Goal: Information Seeking & Learning: Learn about a topic

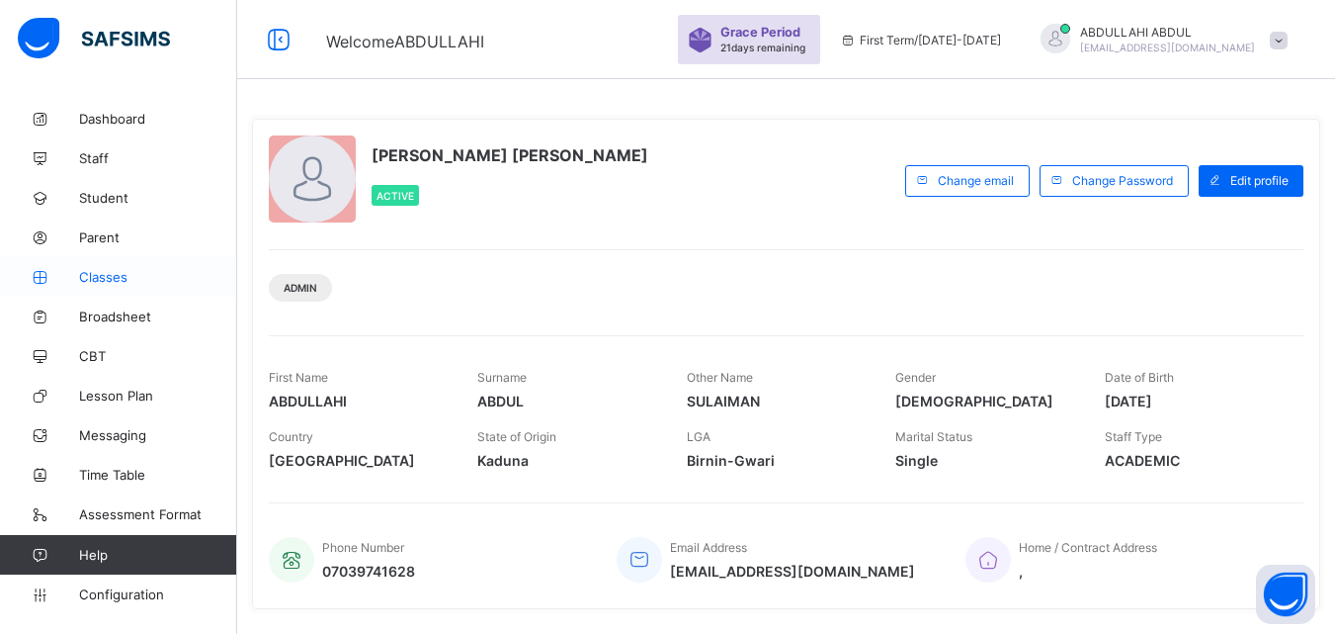
click at [139, 285] on link "Classes" at bounding box center [118, 277] width 237 height 40
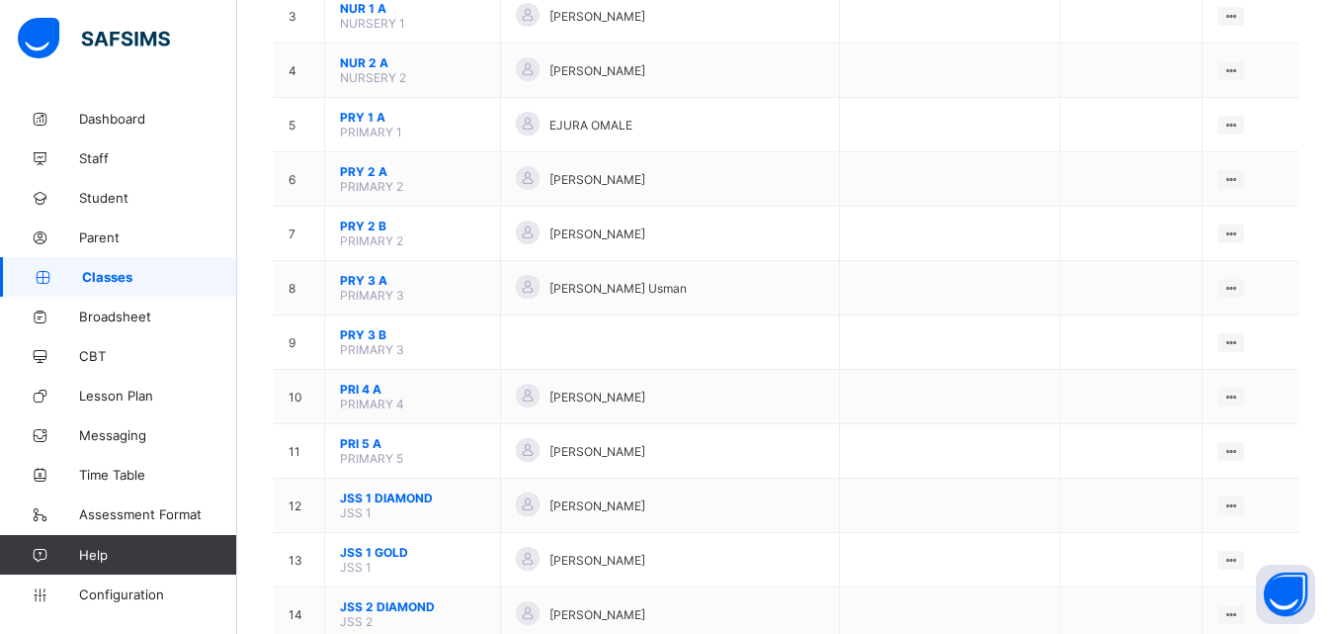
scroll to position [438, 0]
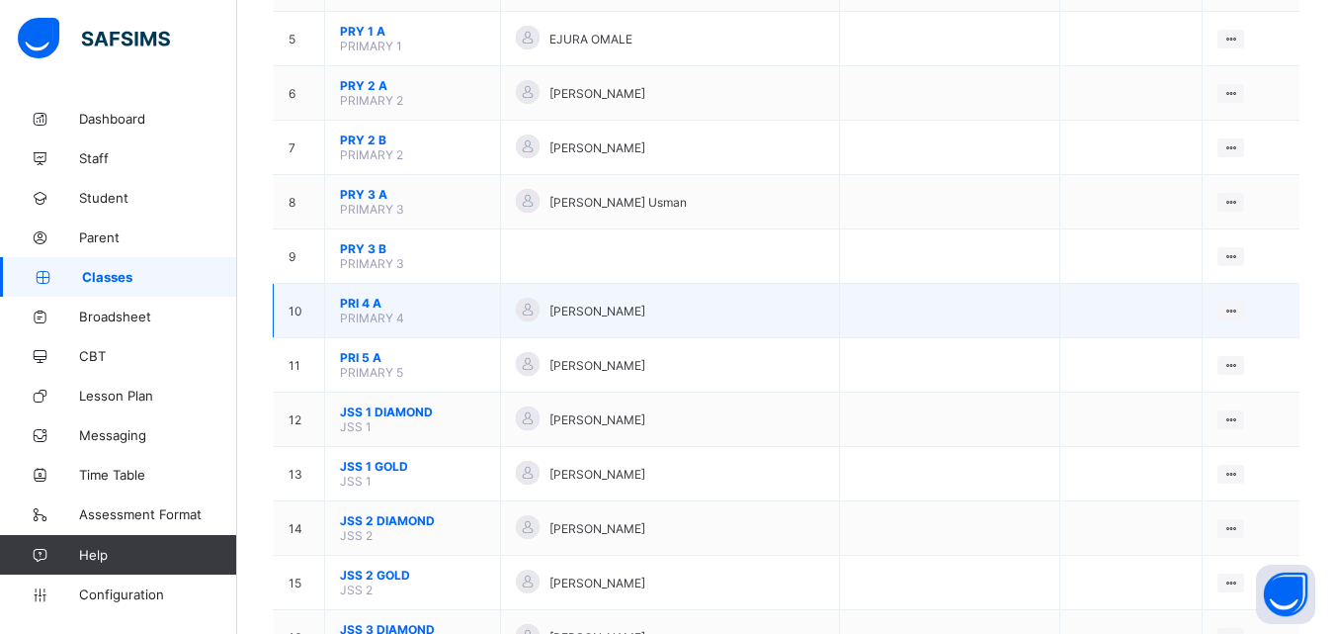
click at [343, 308] on span "PRI 4 A" at bounding box center [412, 303] width 145 height 15
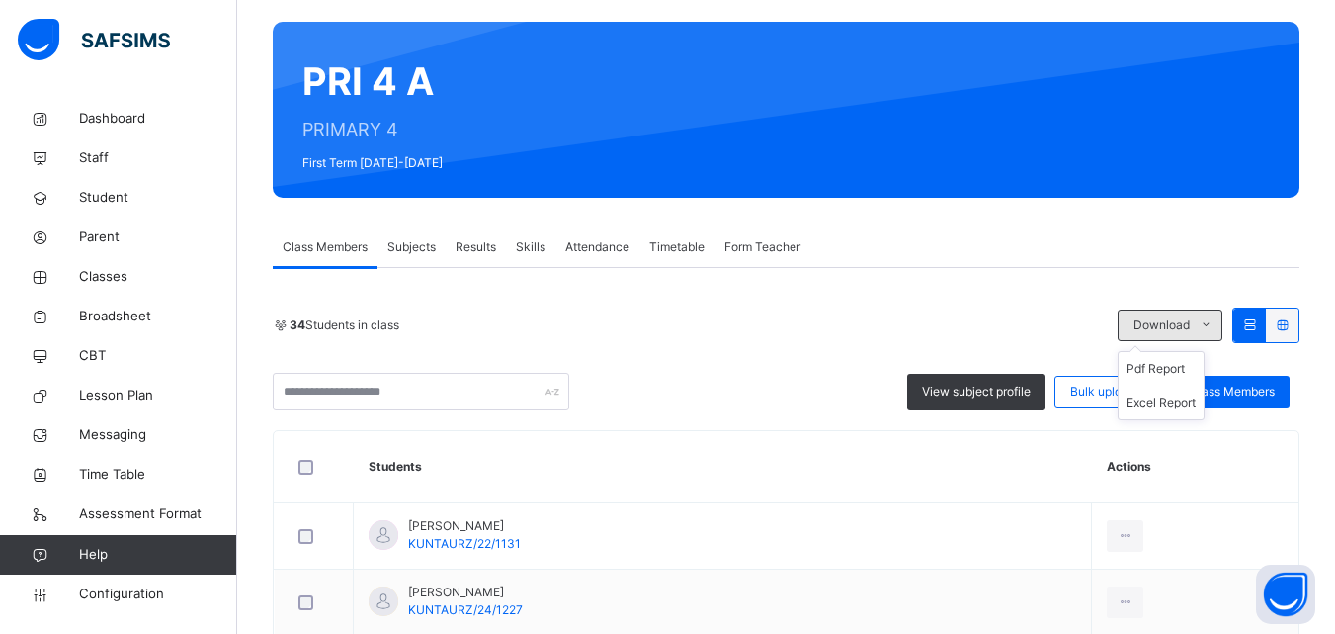
scroll to position [233, 0]
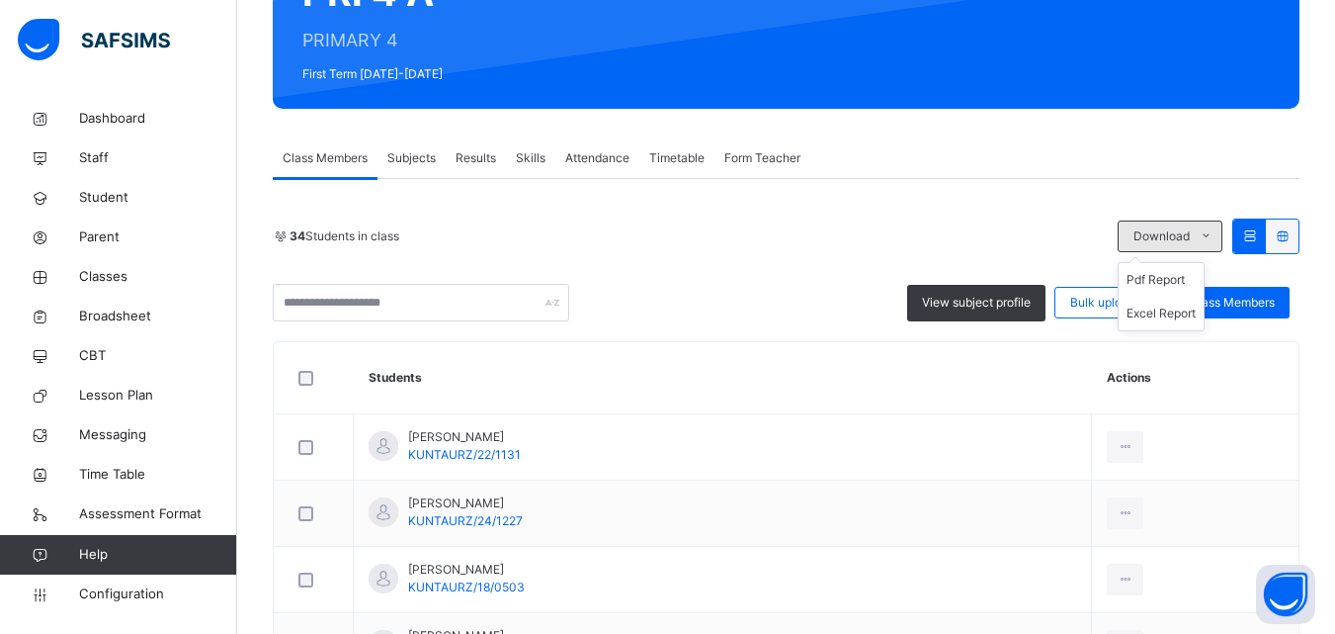
click at [1222, 225] on span at bounding box center [1206, 236] width 32 height 32
click at [407, 174] on div "Subjects" at bounding box center [412, 158] width 68 height 40
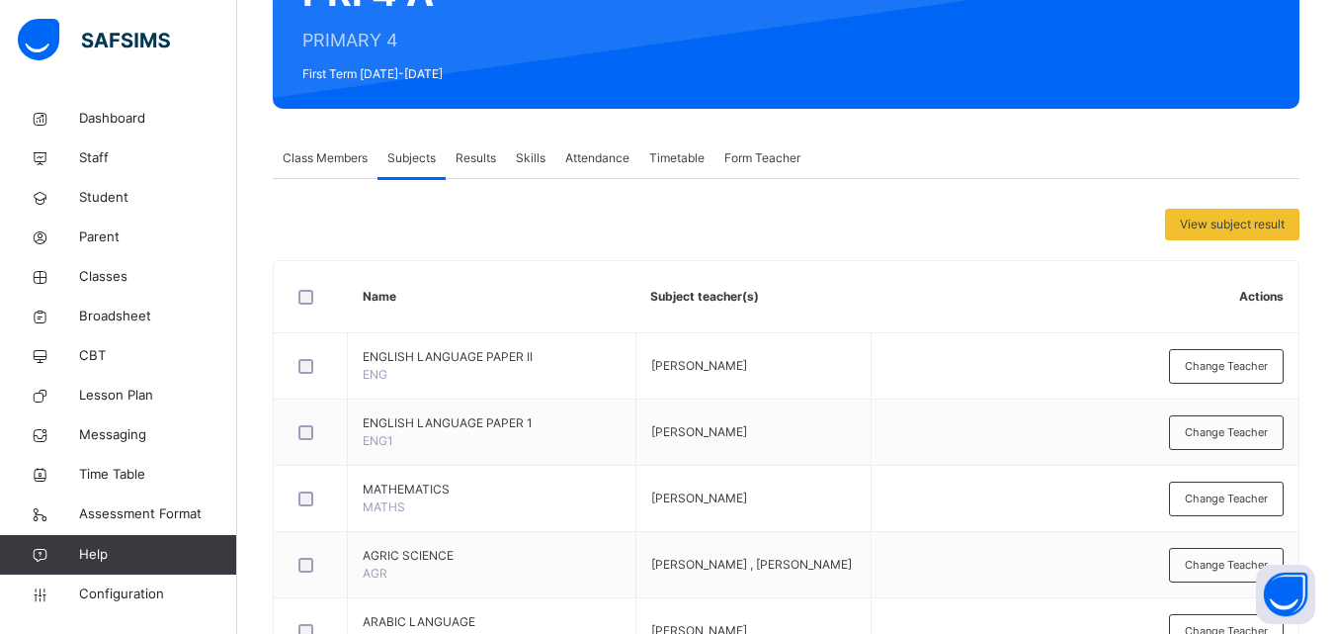
click at [482, 153] on span "Results" at bounding box center [476, 158] width 41 height 18
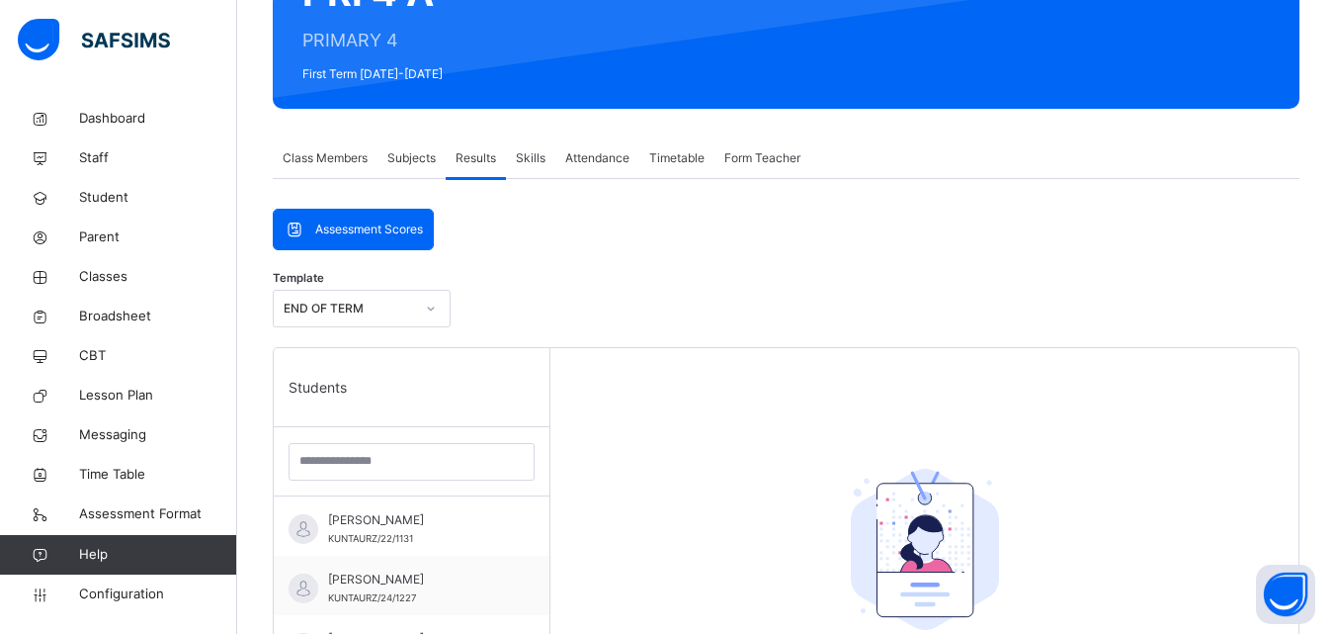
click at [562, 155] on div "Attendance" at bounding box center [598, 158] width 84 height 40
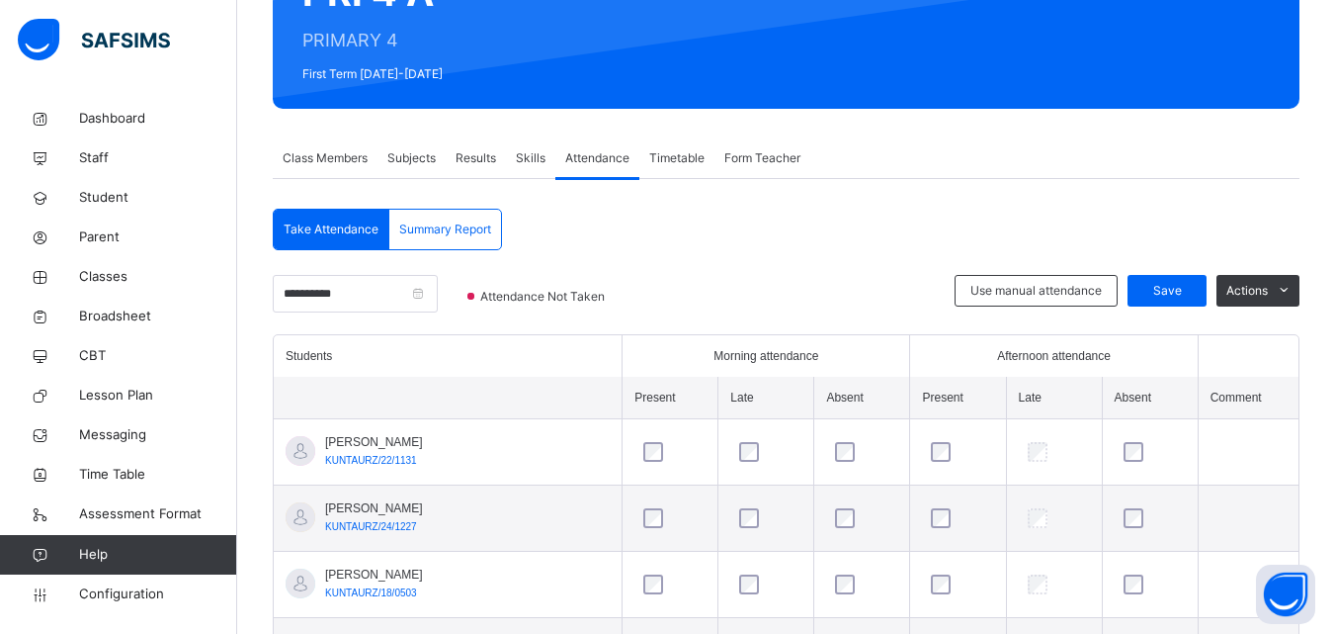
click at [316, 150] on span "Class Members" at bounding box center [325, 158] width 85 height 18
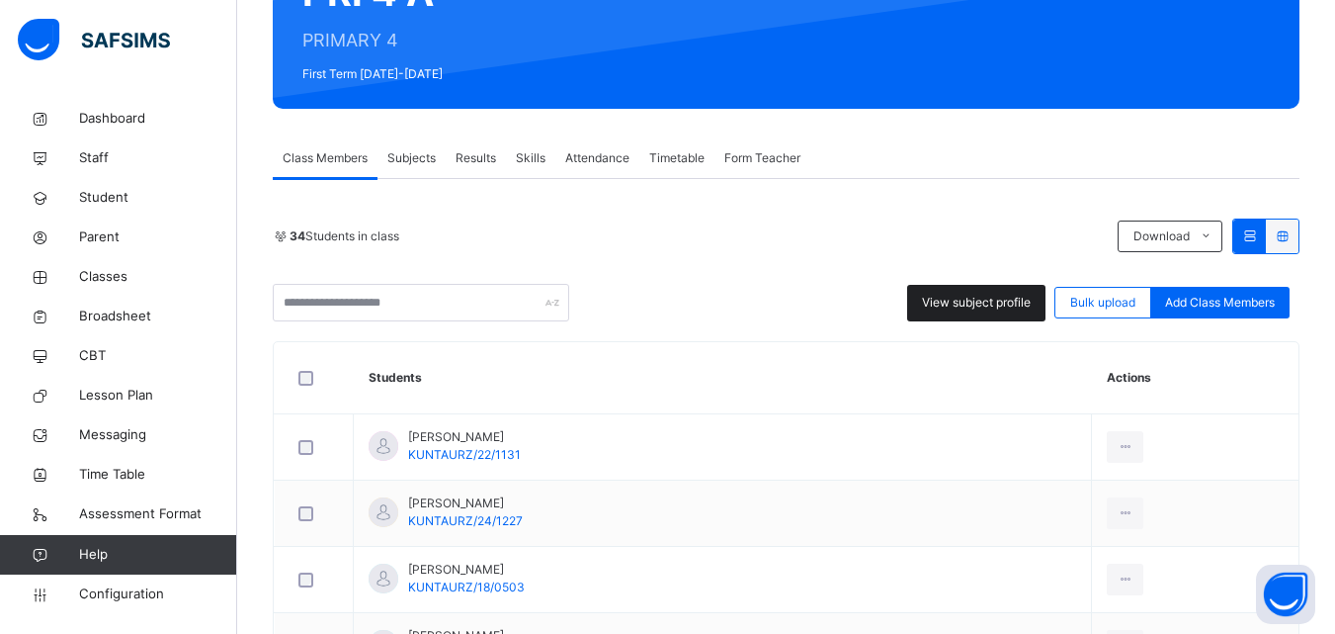
click at [1024, 300] on span "View subject profile" at bounding box center [976, 303] width 109 height 18
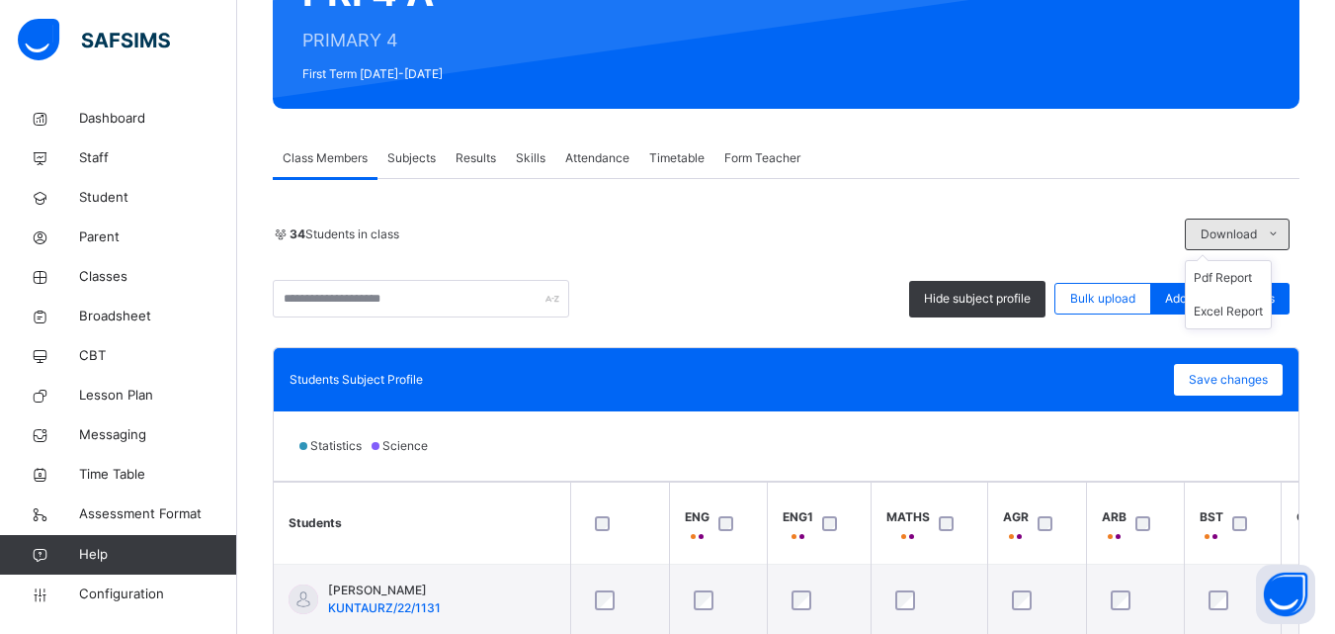
click at [1276, 235] on span at bounding box center [1273, 234] width 32 height 32
click at [1091, 243] on div "34 Students in class Download Pdf Report Excel Report" at bounding box center [786, 234] width 1027 height 32
click at [487, 157] on span "Results" at bounding box center [476, 158] width 41 height 18
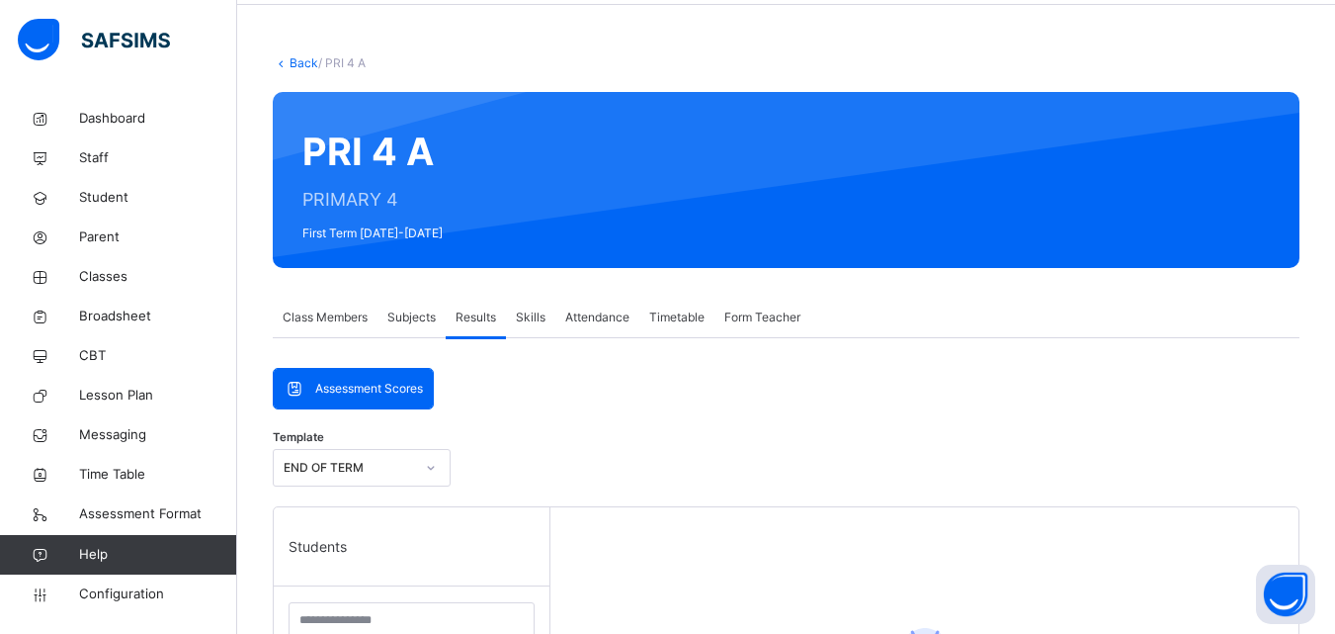
scroll to position [197, 0]
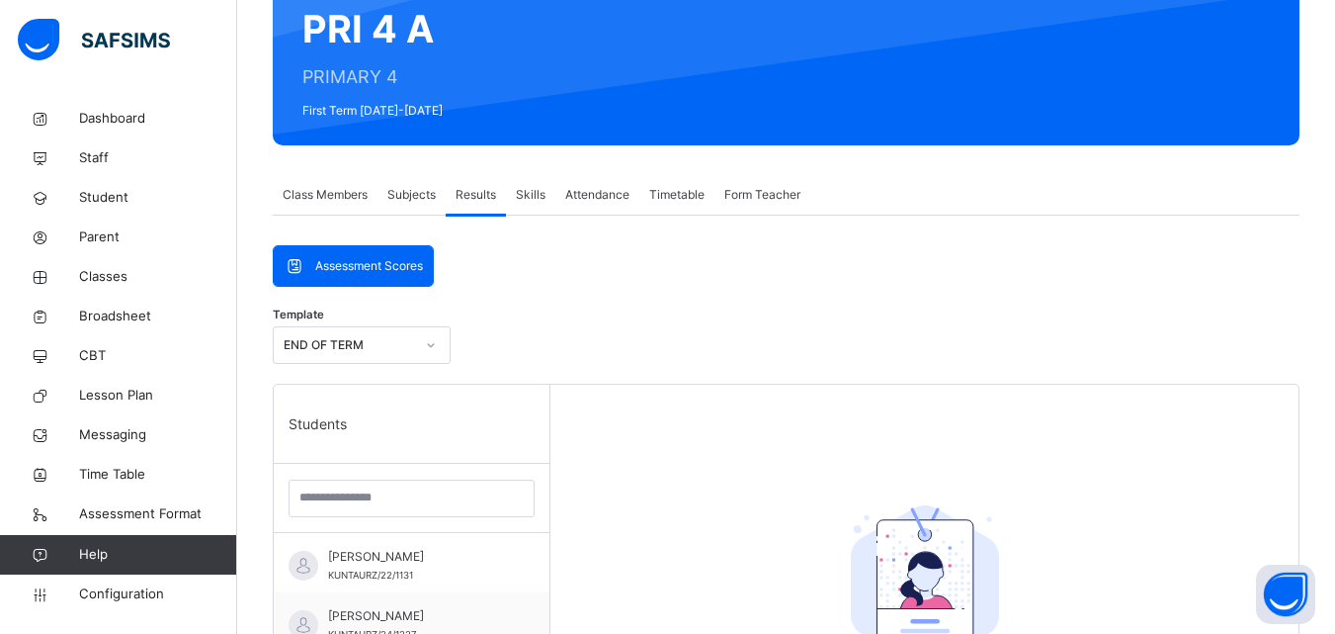
click at [596, 199] on span "Attendance" at bounding box center [597, 195] width 64 height 18
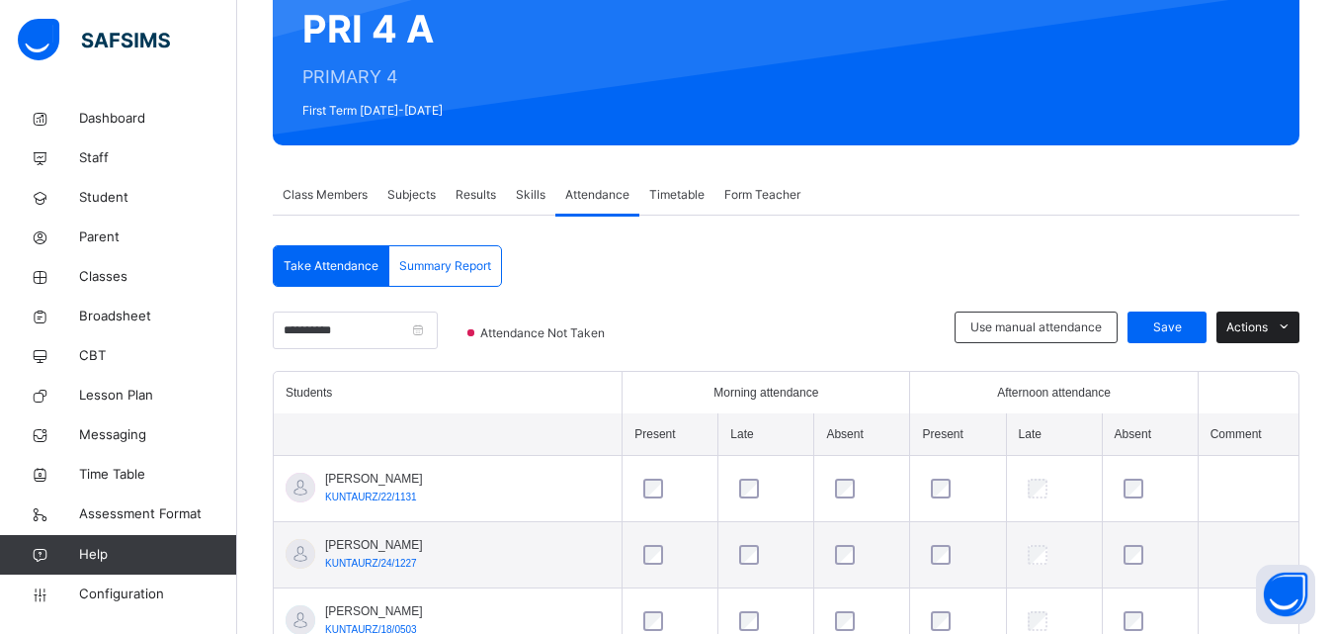
click at [1268, 318] on span "Actions" at bounding box center [1248, 327] width 42 height 18
click at [870, 202] on div "Class Members Subjects Results Skills Attendance Timetable Form Teacher" at bounding box center [786, 195] width 1027 height 41
click at [490, 200] on span "Results" at bounding box center [476, 195] width 41 height 18
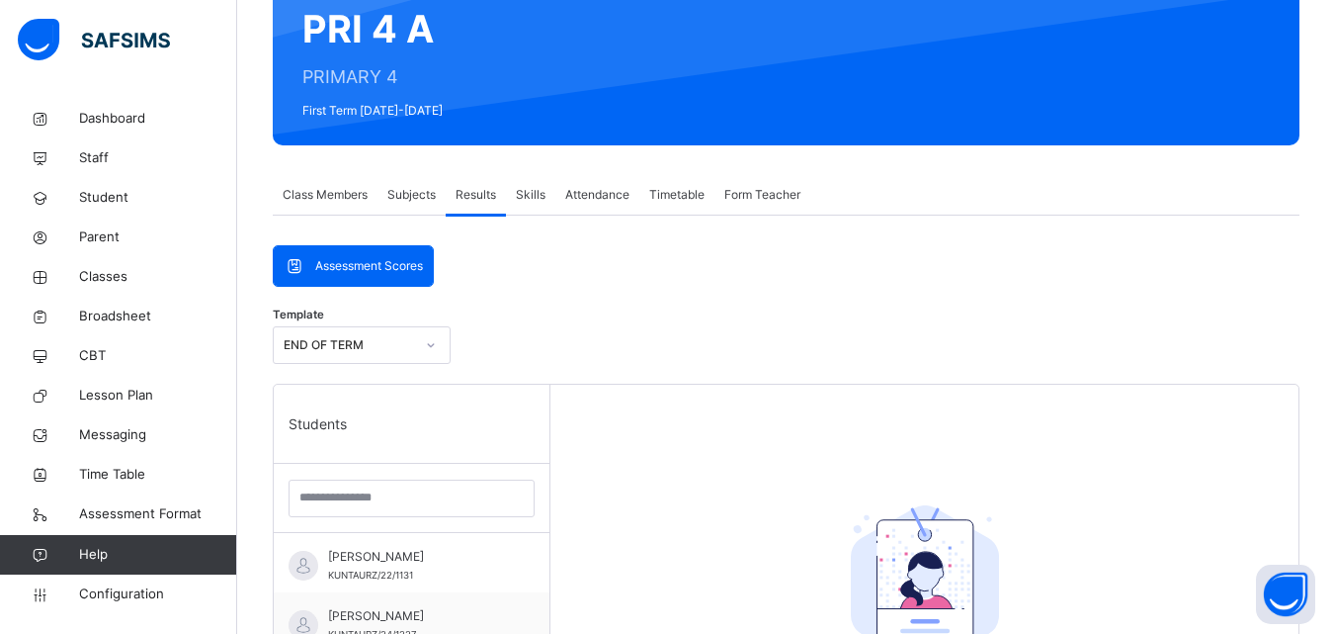
click at [404, 187] on span "Subjects" at bounding box center [411, 195] width 48 height 18
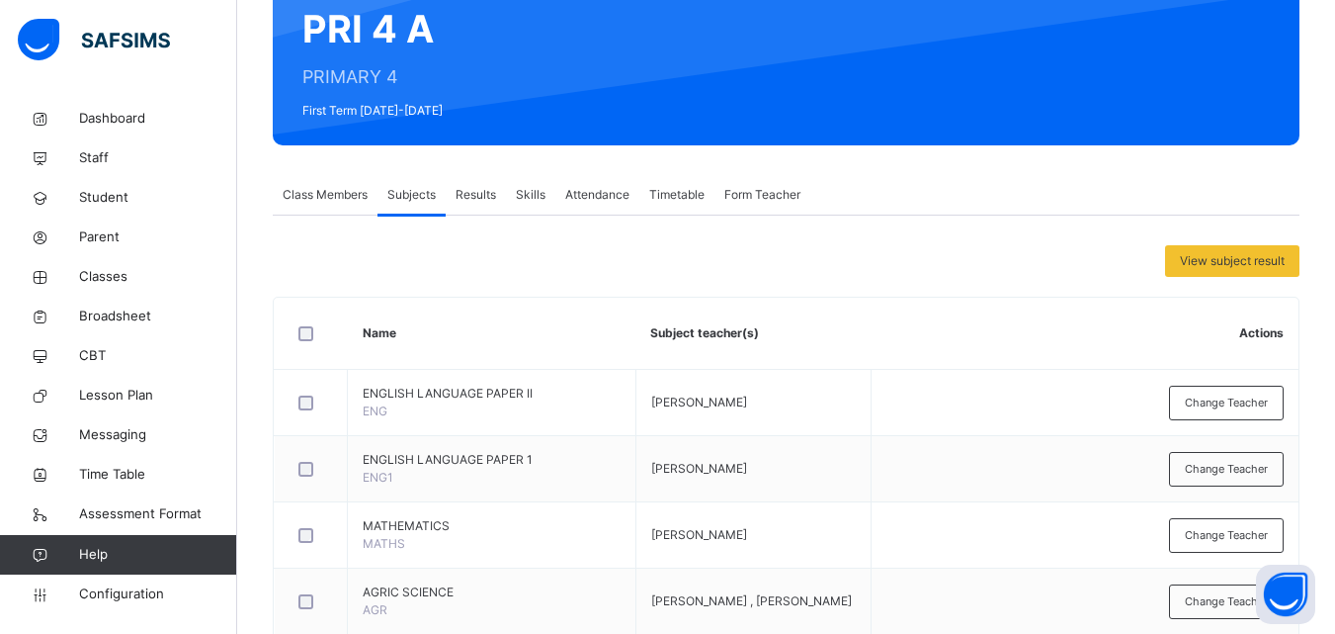
click at [327, 195] on span "Class Members" at bounding box center [325, 195] width 85 height 18
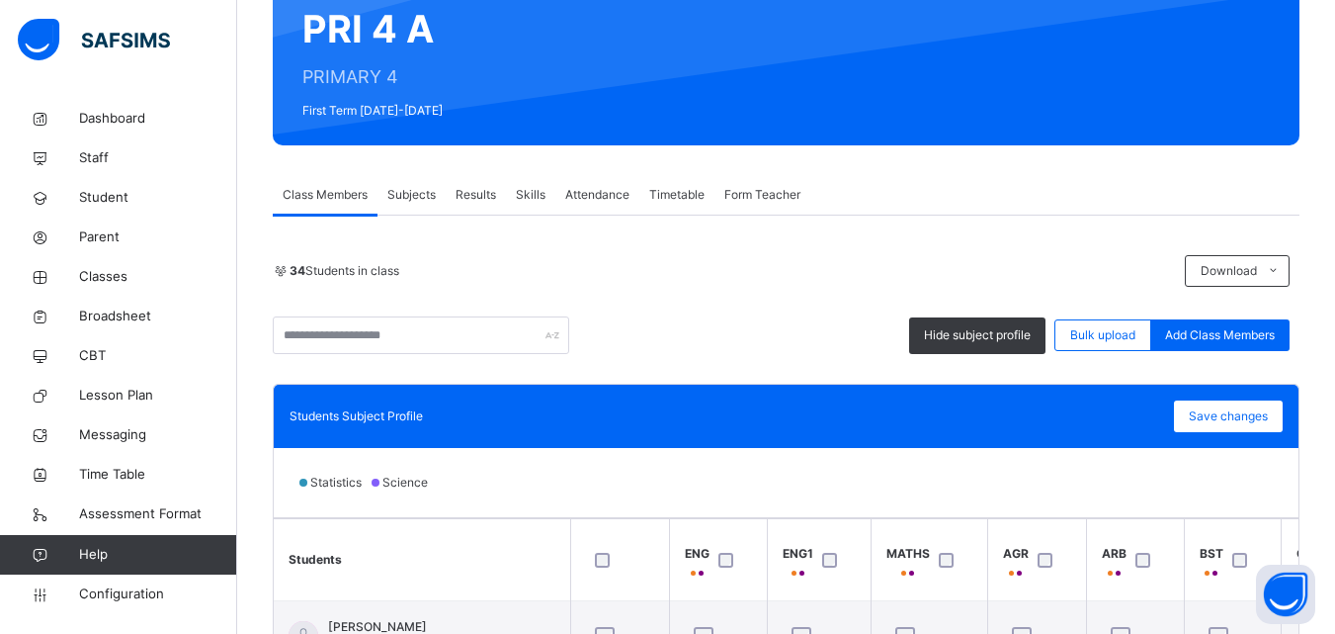
click at [523, 275] on div "34 Students in class" at bounding box center [724, 271] width 902 height 18
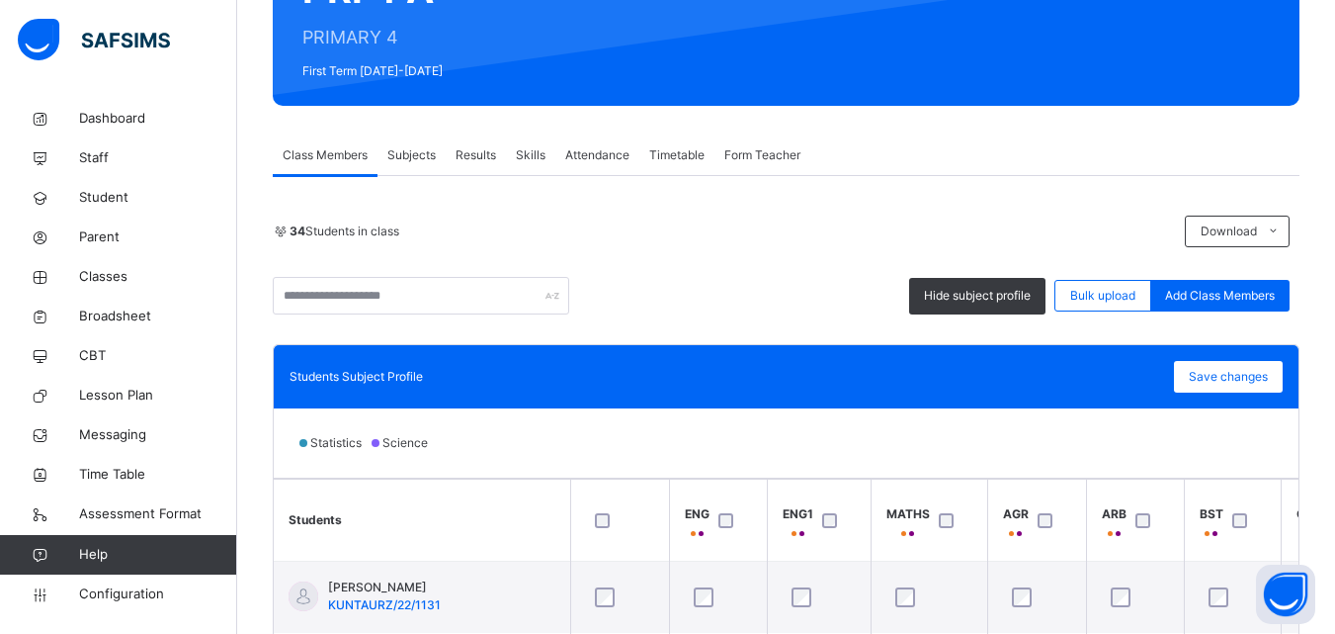
scroll to position [276, 0]
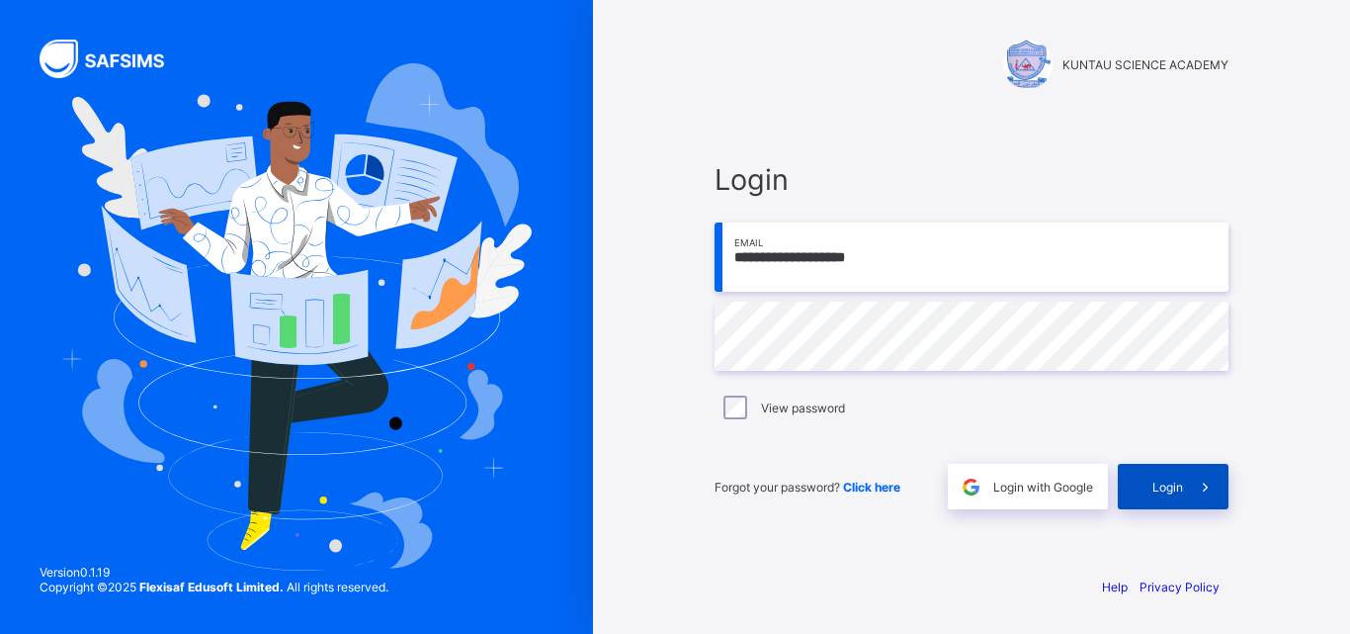
click at [1156, 474] on div "Login" at bounding box center [1173, 486] width 111 height 45
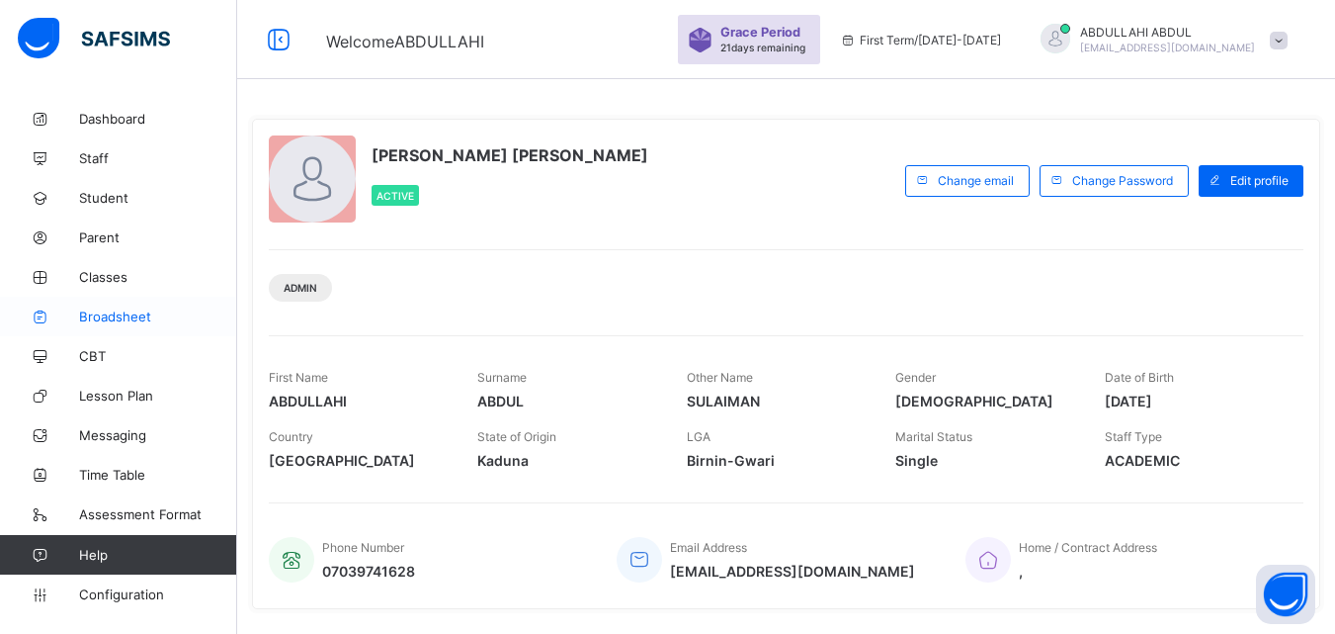
click at [141, 304] on link "Broadsheet" at bounding box center [118, 317] width 237 height 40
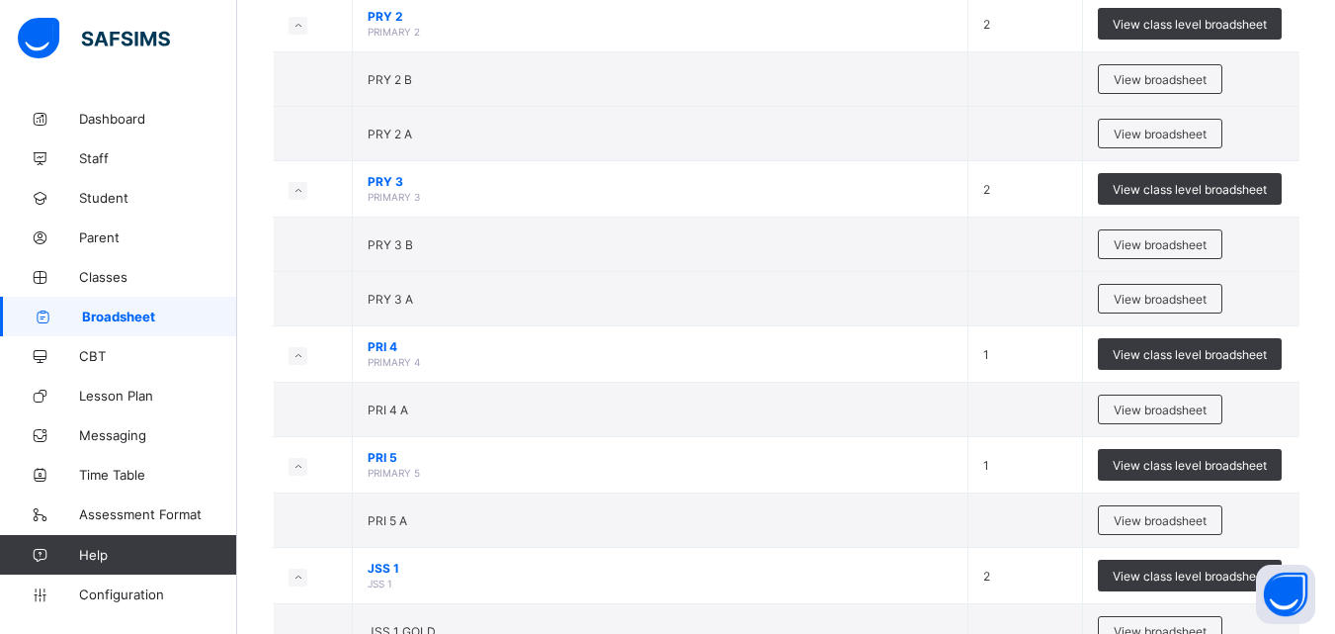
scroll to position [798, 0]
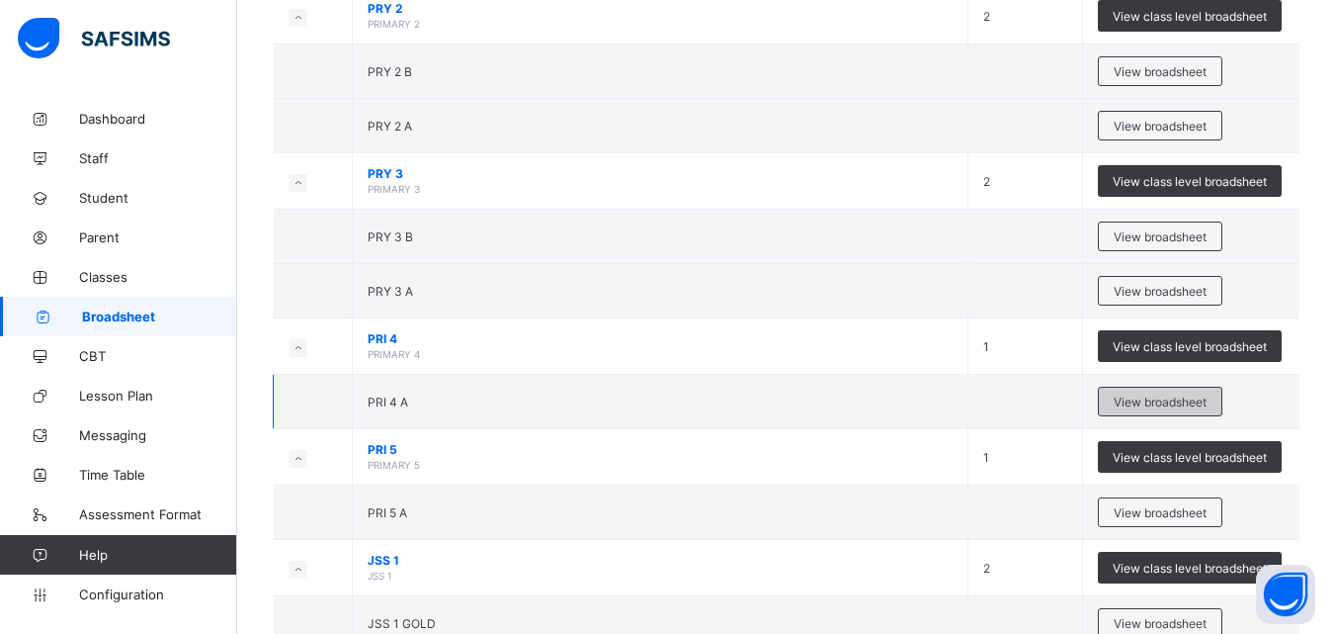
click at [1147, 397] on span "View broadsheet" at bounding box center [1160, 401] width 93 height 15
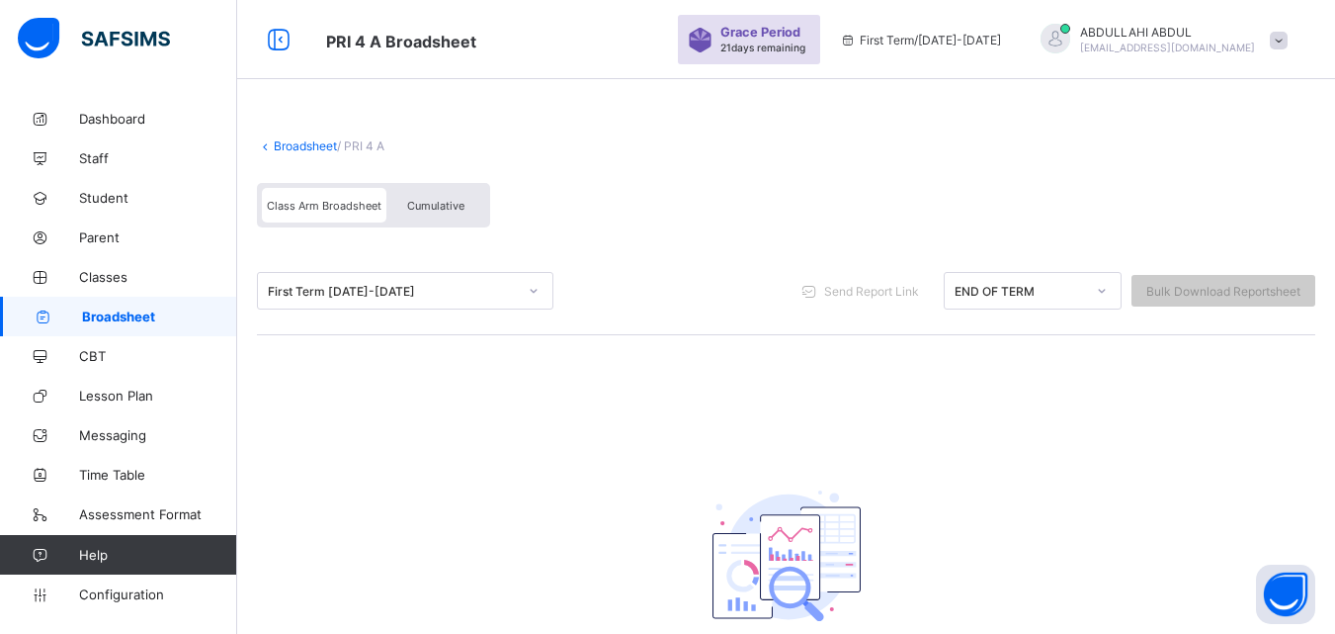
click at [1100, 286] on div at bounding box center [1102, 291] width 34 height 32
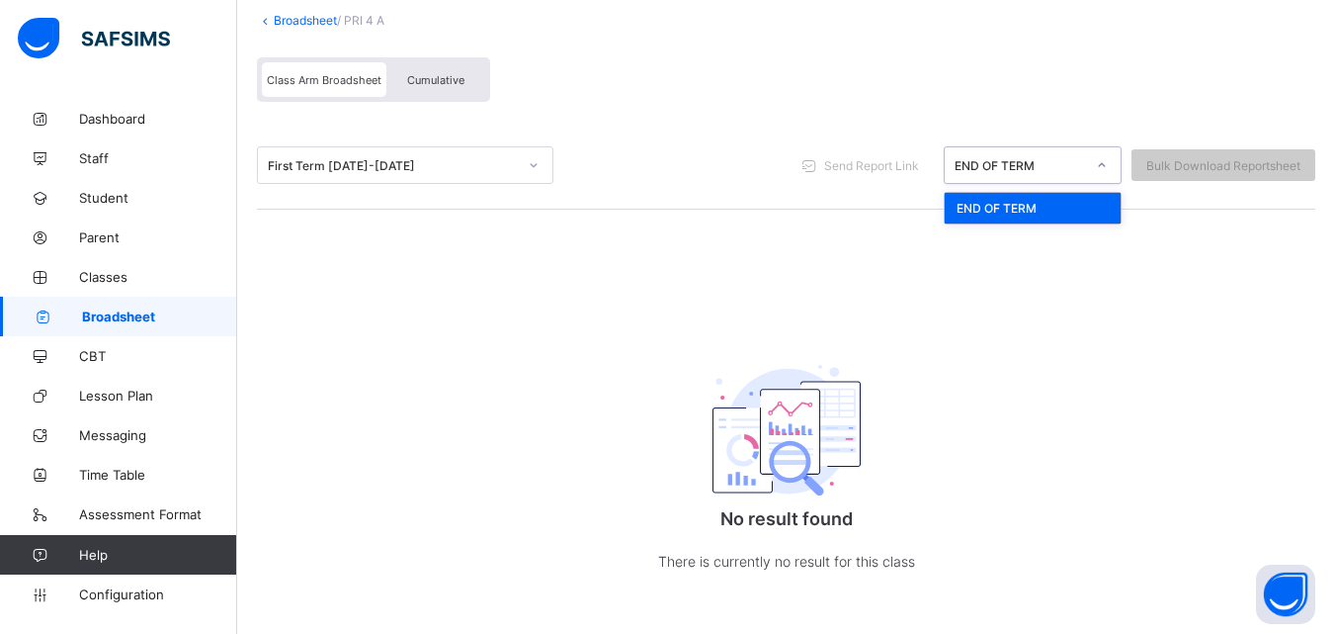
scroll to position [145, 0]
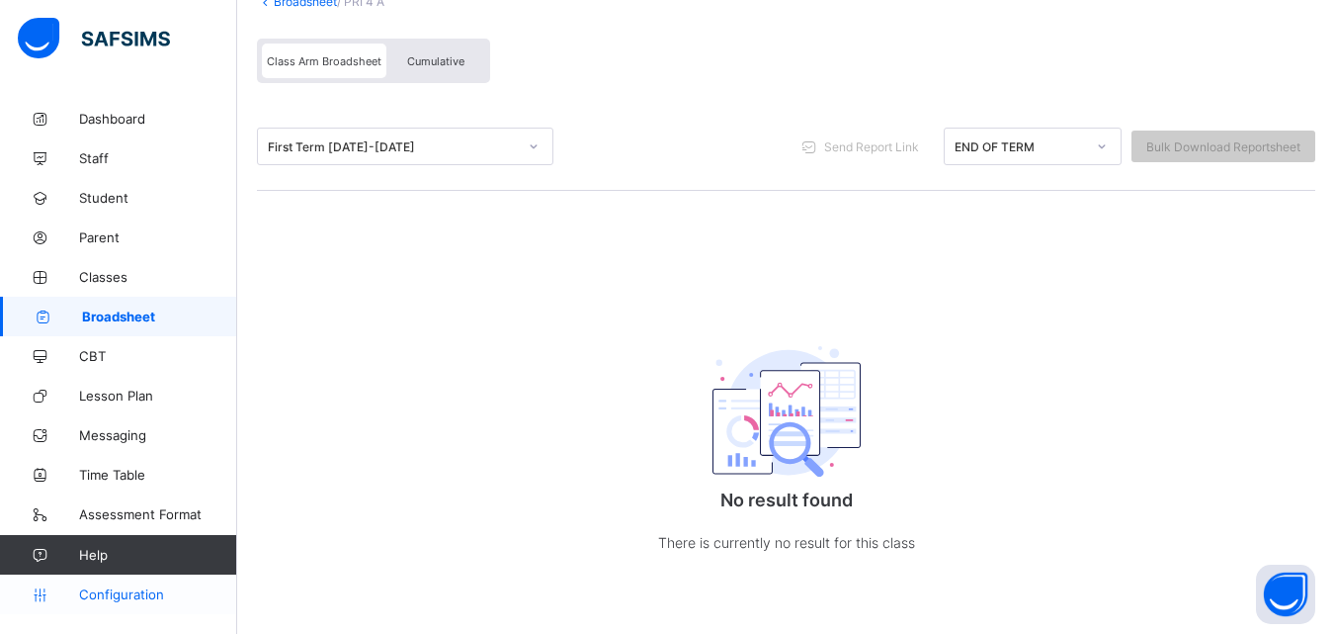
click at [156, 579] on link "Configuration" at bounding box center [118, 594] width 236 height 40
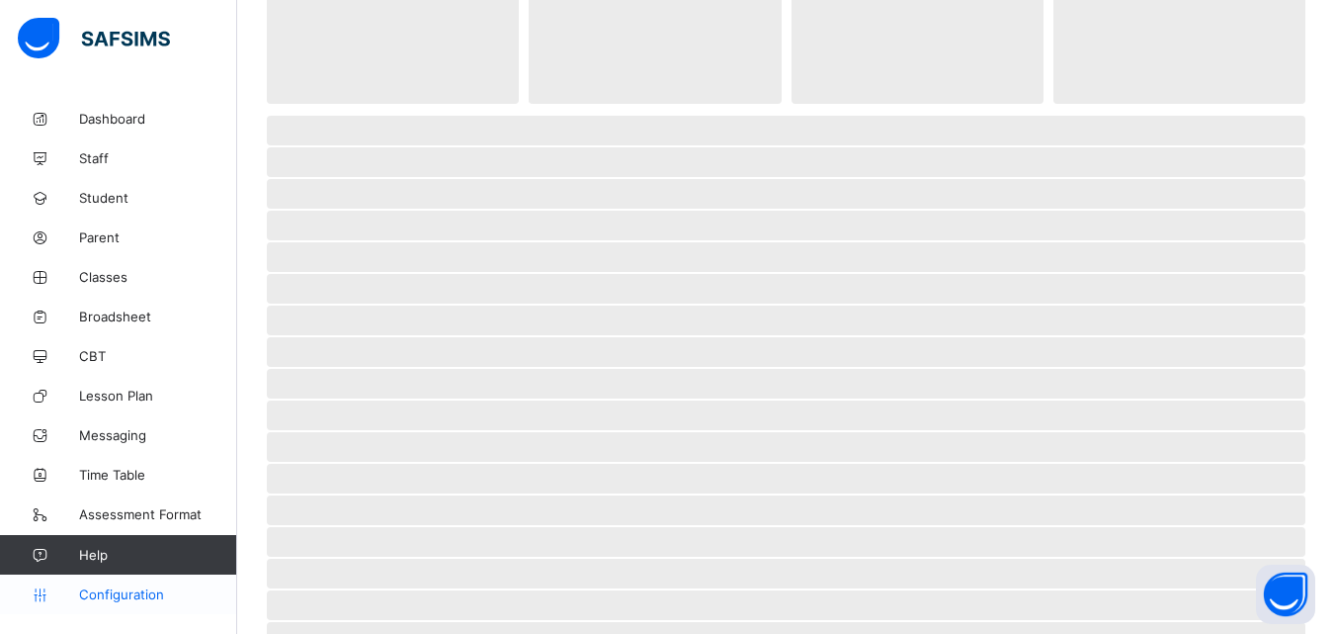
scroll to position [140, 0]
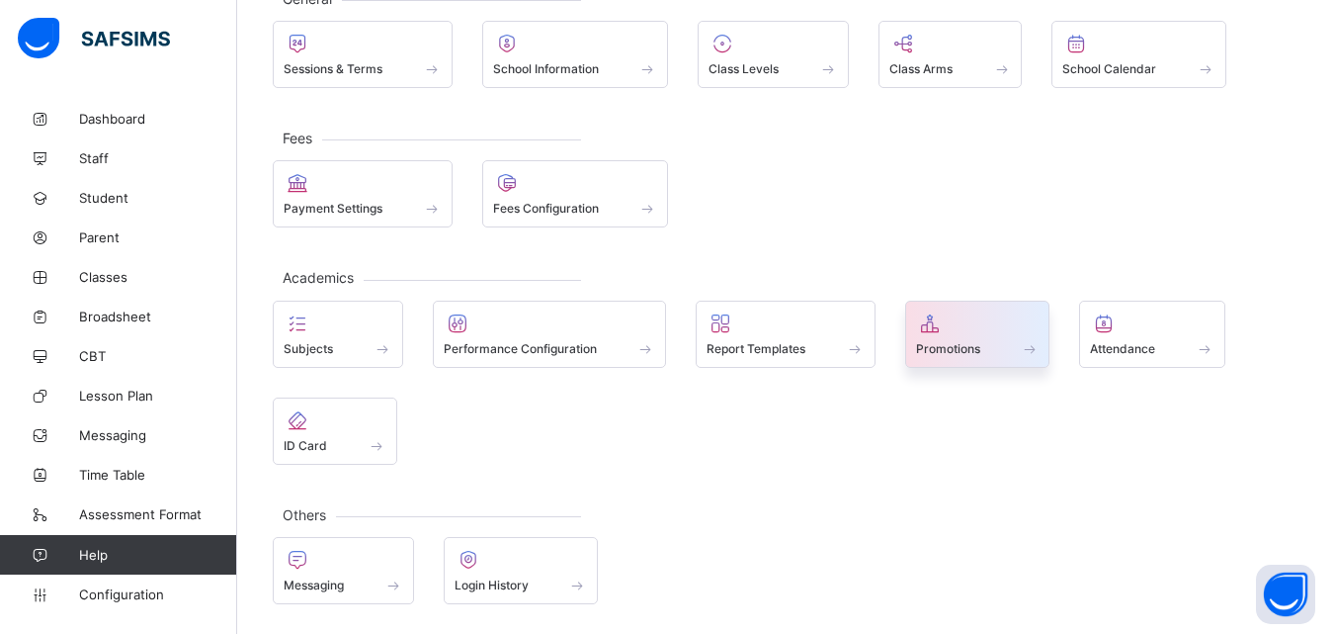
click at [960, 346] on span "Promotions" at bounding box center [948, 348] width 64 height 15
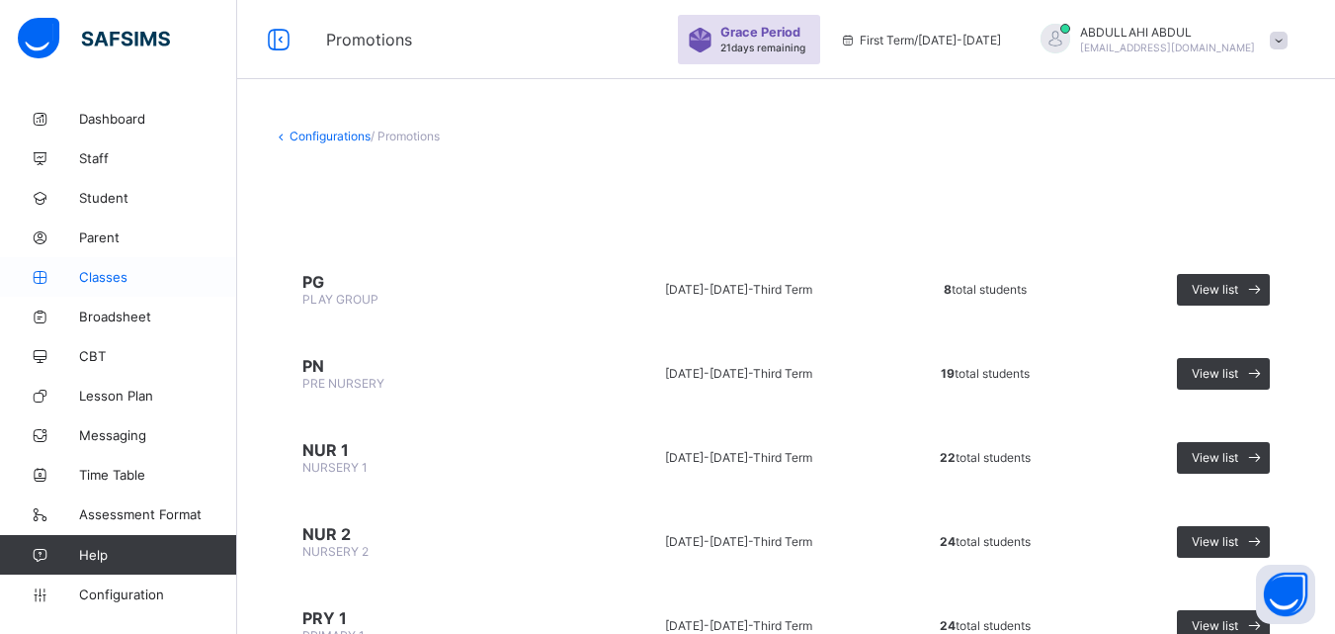
click at [107, 282] on span "Classes" at bounding box center [158, 277] width 158 height 16
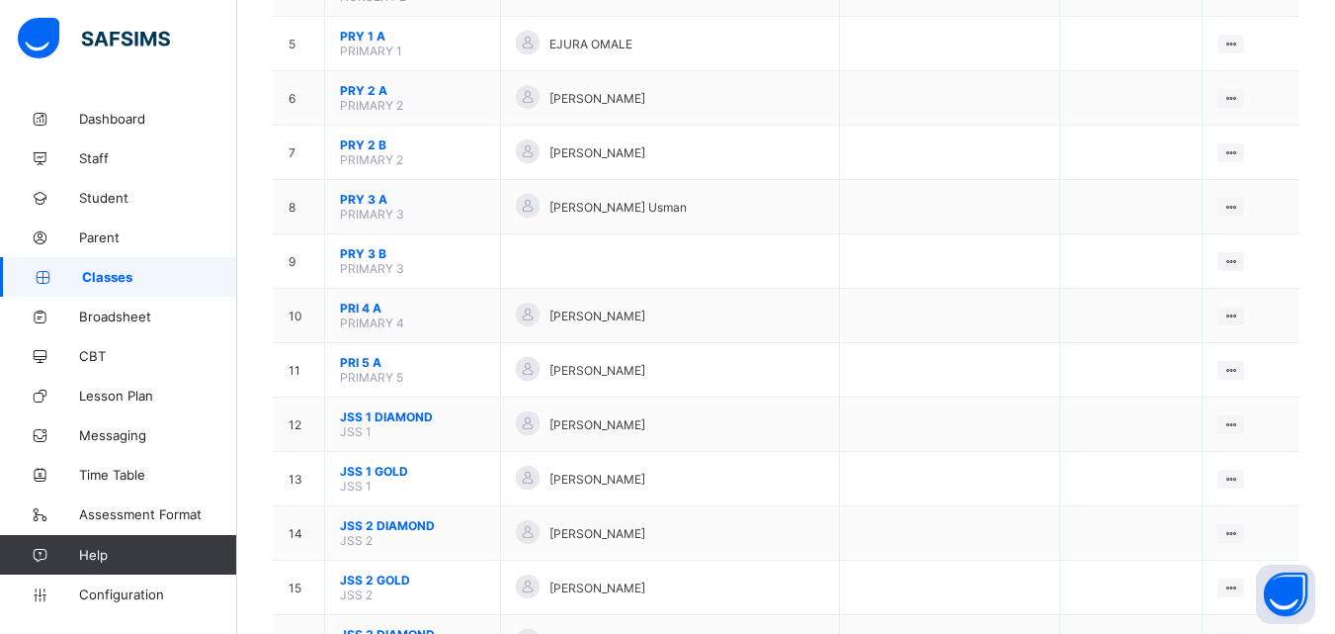
scroll to position [559, 0]
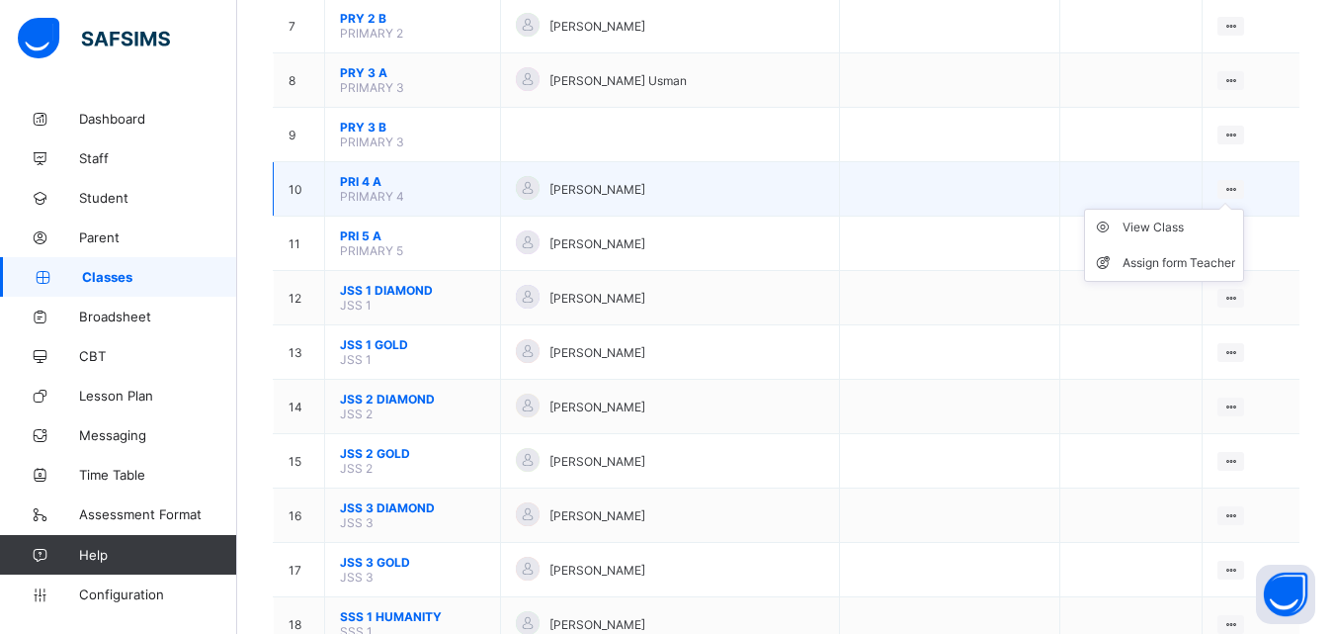
click at [1240, 188] on icon at bounding box center [1231, 189] width 17 height 15
click at [361, 176] on span "PRI 4 A" at bounding box center [412, 181] width 145 height 15
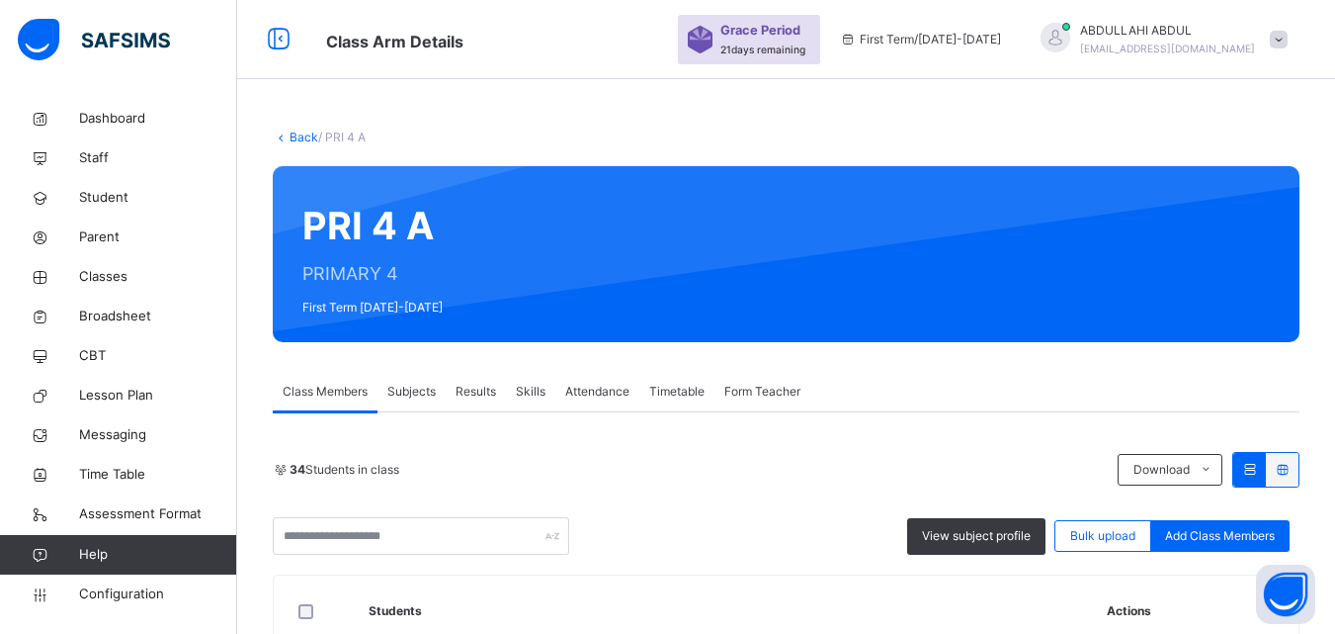
scroll to position [243, 0]
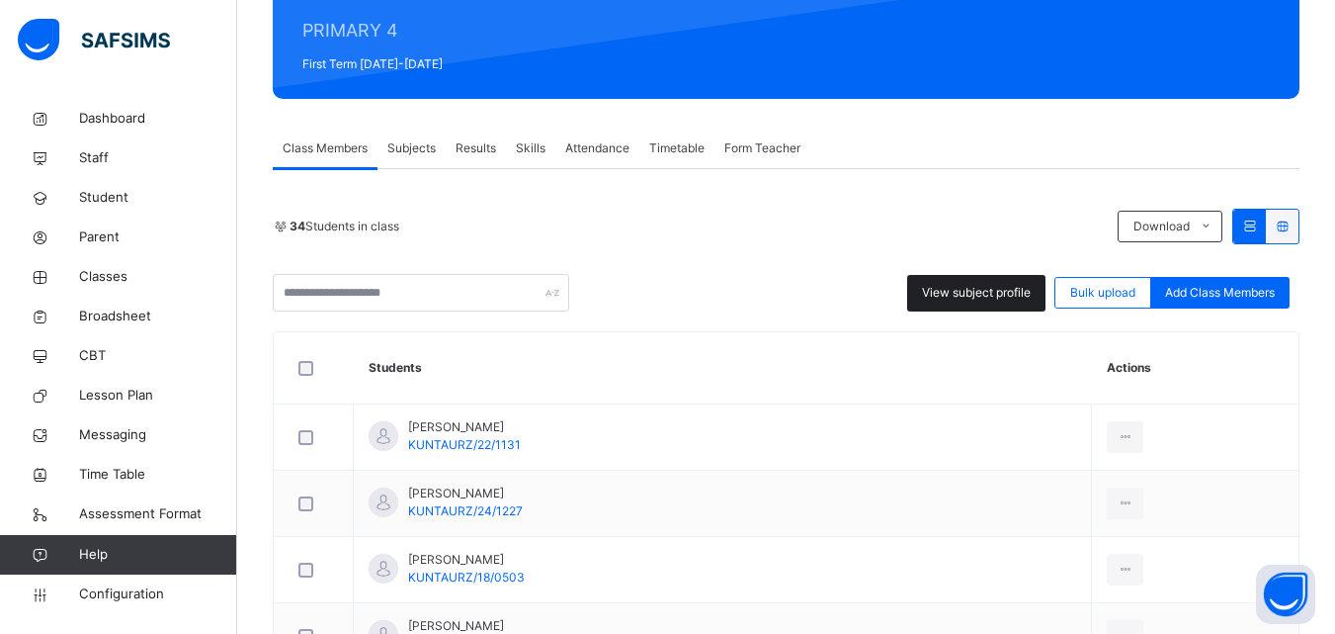
click at [1013, 284] on span "View subject profile" at bounding box center [976, 293] width 109 height 18
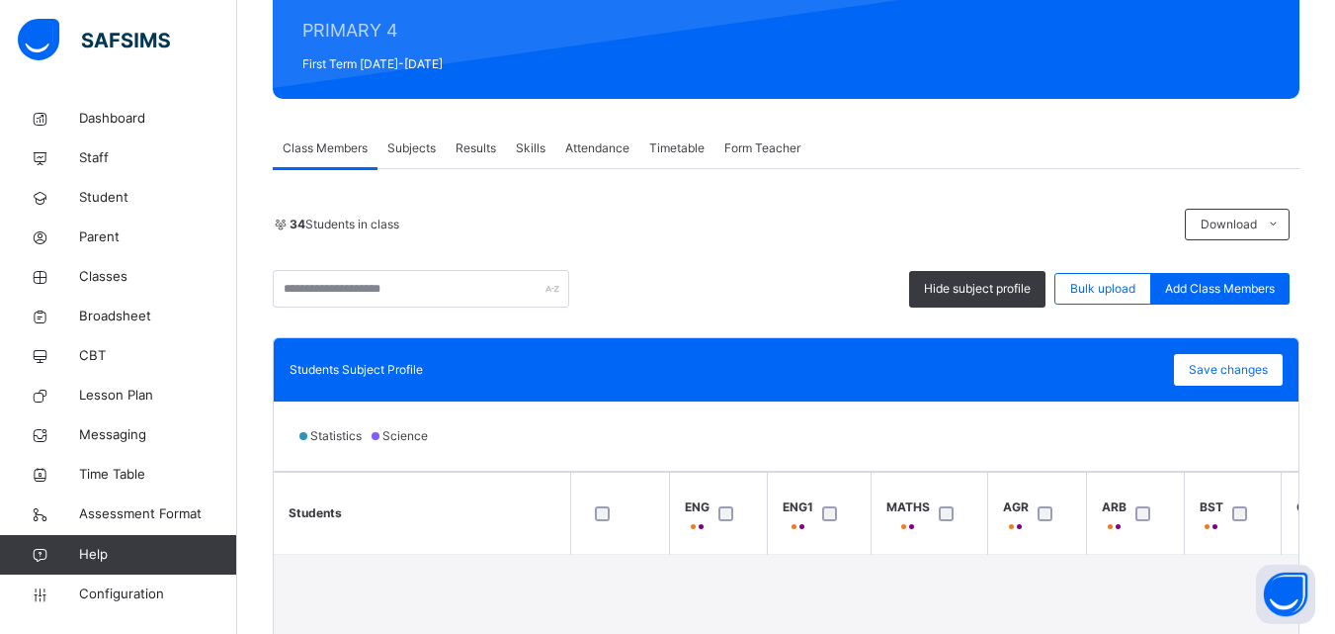
click at [1071, 273] on div "Bulk upload" at bounding box center [1103, 289] width 97 height 32
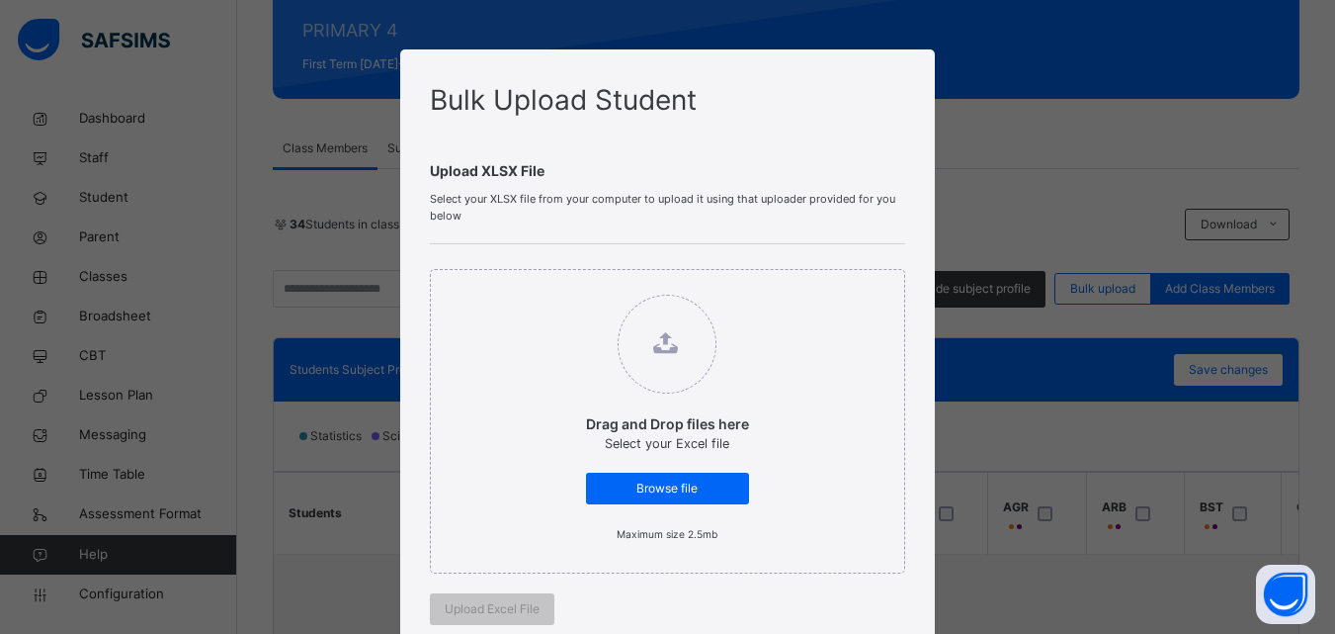
scroll to position [331, 0]
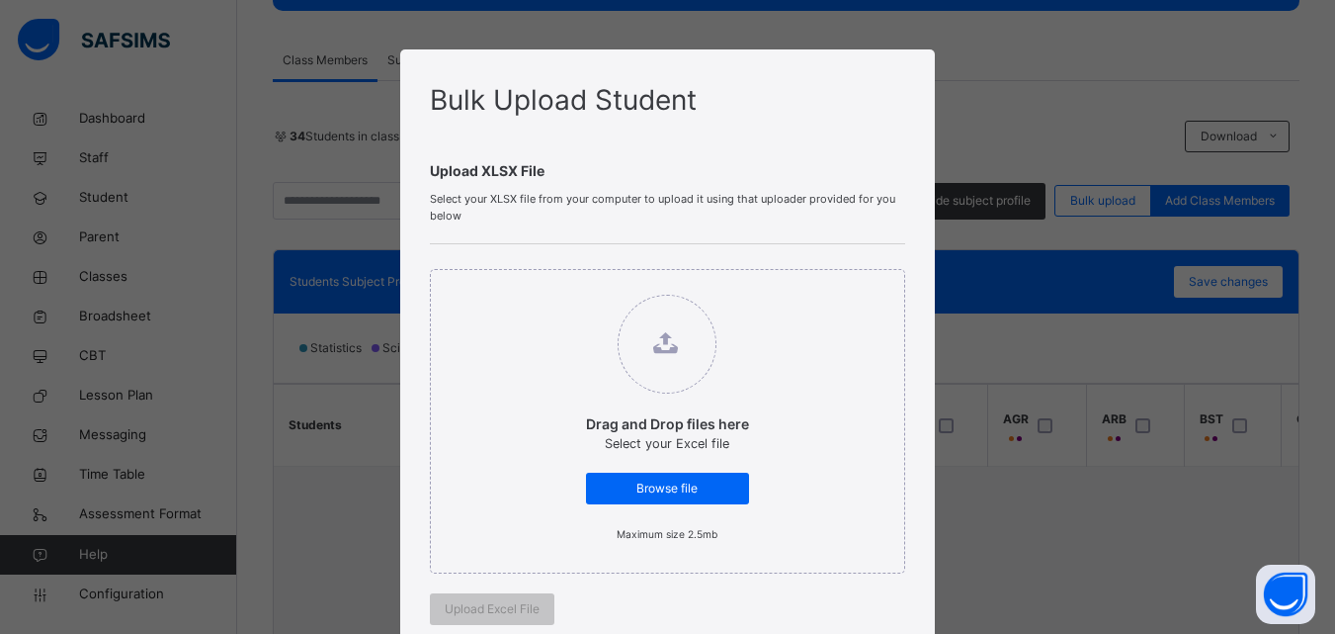
click at [882, 556] on div "Drag and Drop files here Select your Excel file Browse file Maximum size 2.5mb" at bounding box center [667, 421] width 474 height 304
click at [881, 541] on div "Drag and Drop files here Select your Excel file Browse file Maximum size 2.5mb" at bounding box center [667, 421] width 474 height 304
click at [1175, 440] on div "Bulk Upload Student Upload XLSX File Select your XLSX file from your computer t…" at bounding box center [667, 317] width 1335 height 634
click at [1117, 238] on div "Bulk Upload Student Upload XLSX File Select your XLSX file from your computer t…" at bounding box center [667, 317] width 1335 height 634
click at [1102, 26] on div "Bulk Upload Student Upload XLSX File Select your XLSX file from your computer t…" at bounding box center [667, 317] width 1335 height 634
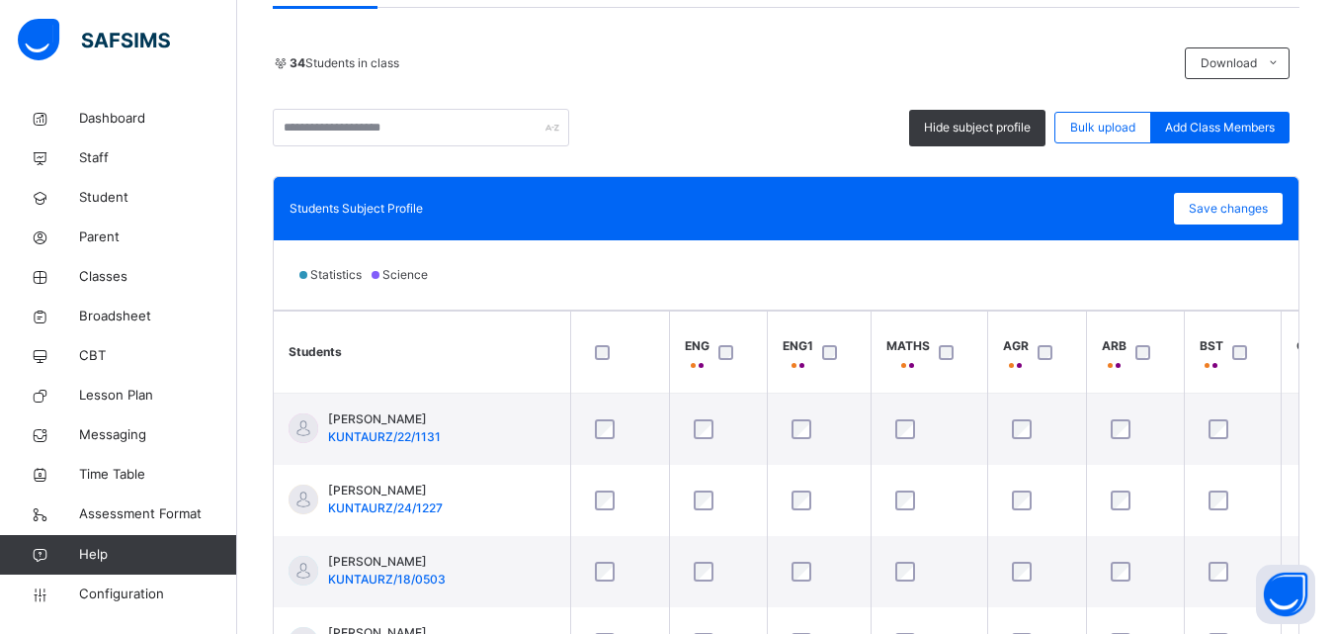
scroll to position [417, 0]
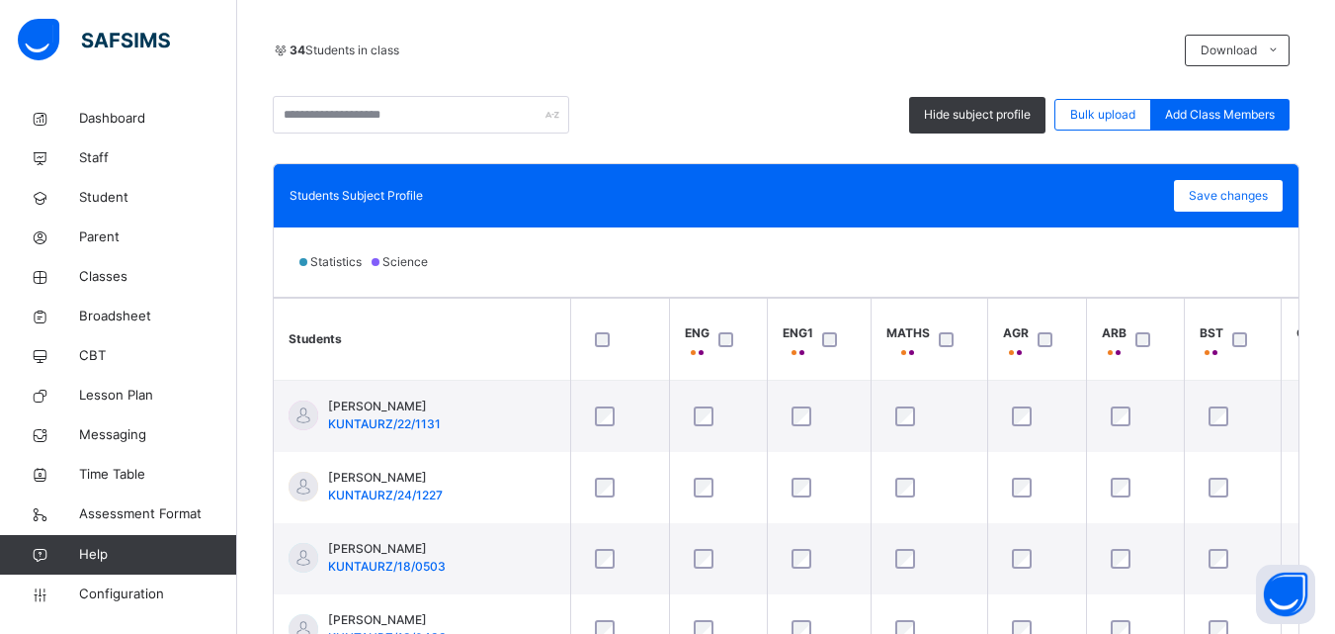
click at [1163, 297] on div "Students ENG ENG1 MATHS AGR ARB BST CIVIC COS FRE HWR HSL H/ECONS IRS PHE QR SS…" at bounding box center [786, 544] width 1025 height 494
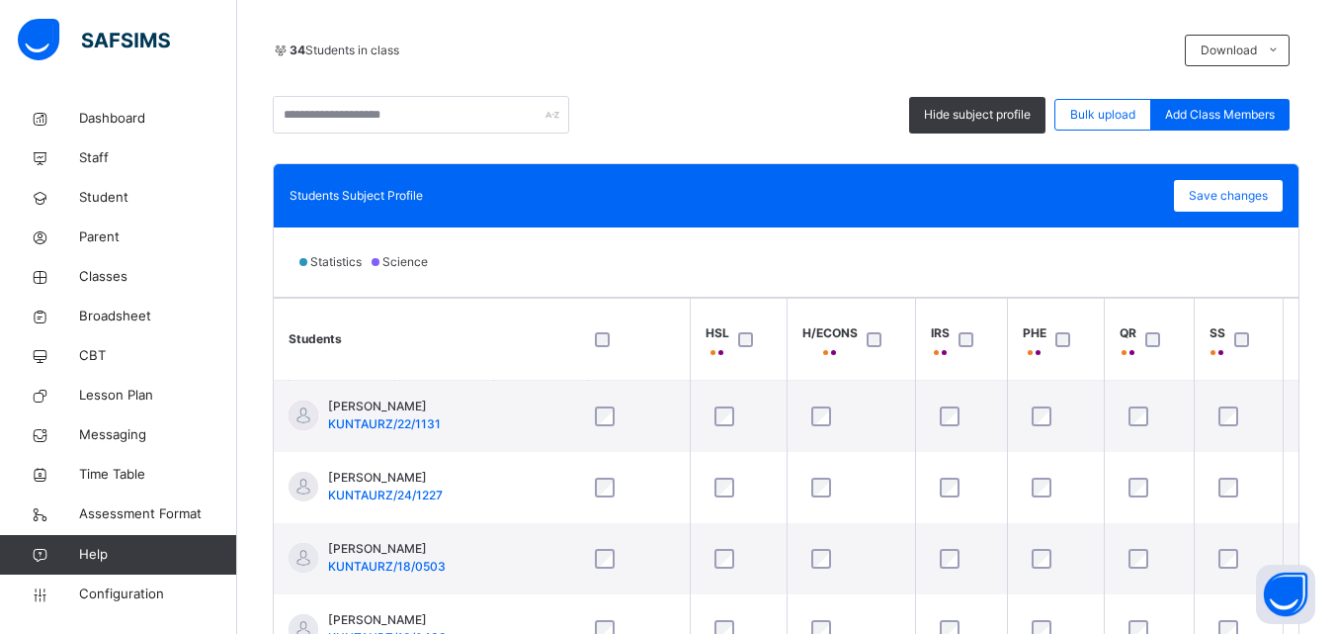
scroll to position [0, 1146]
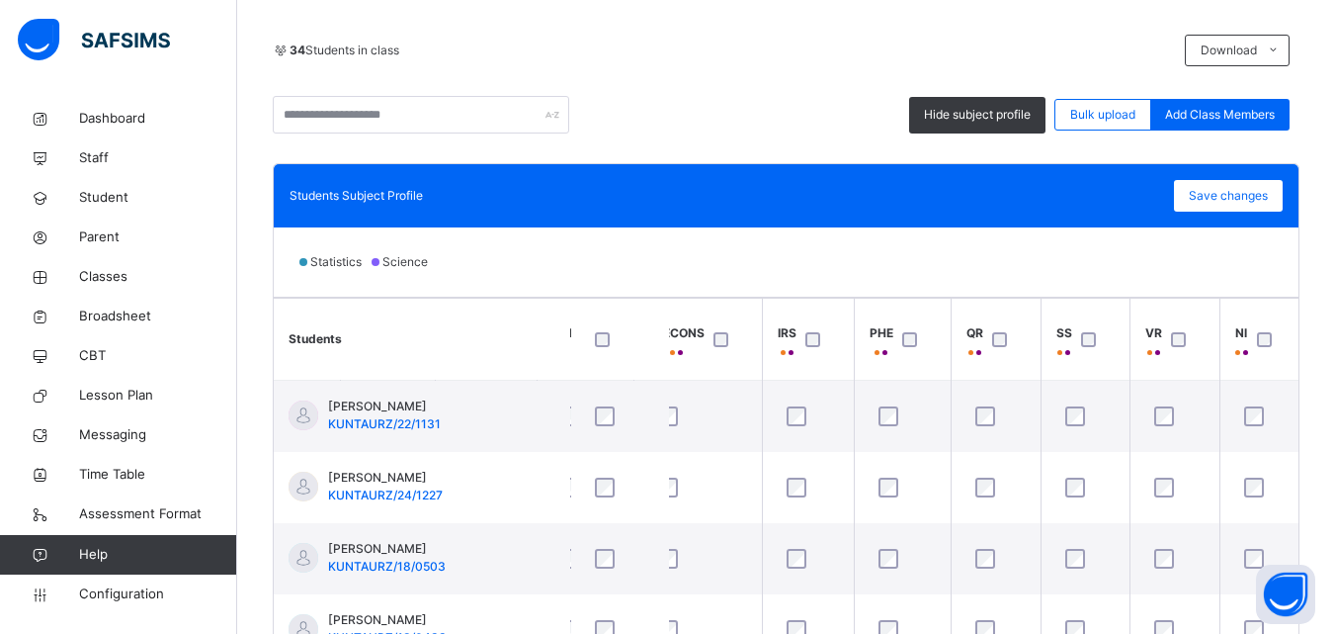
click at [1267, 349] on div at bounding box center [1269, 339] width 43 height 42
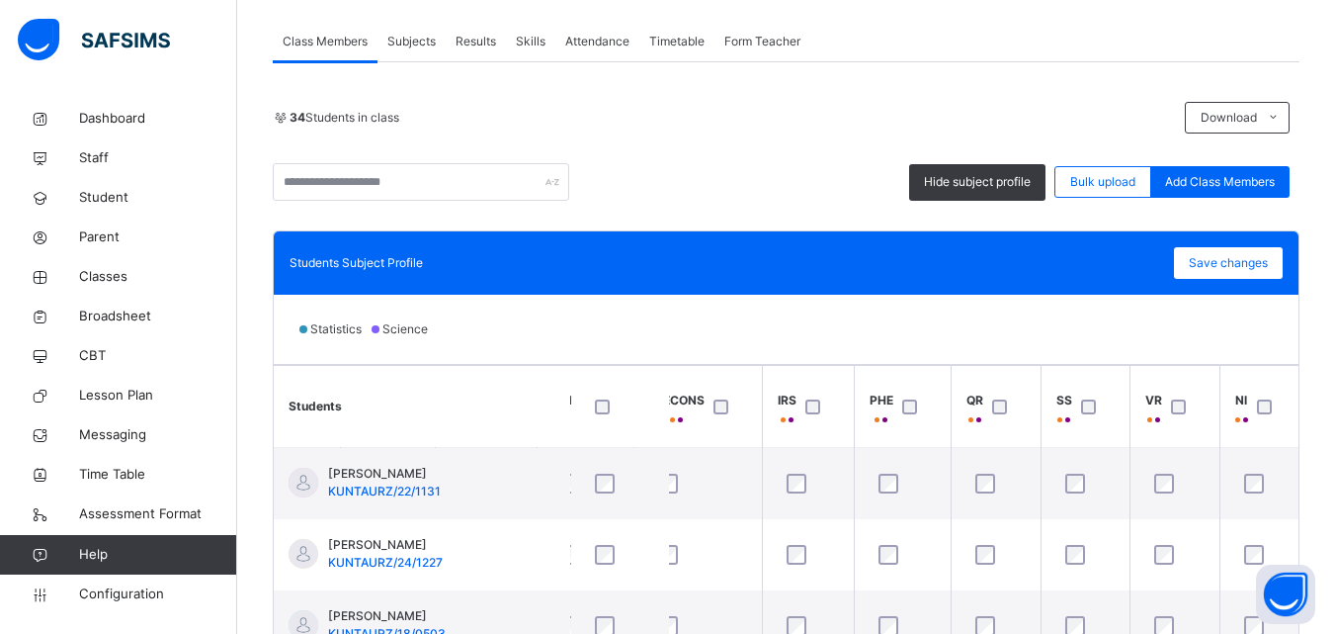
scroll to position [635, 0]
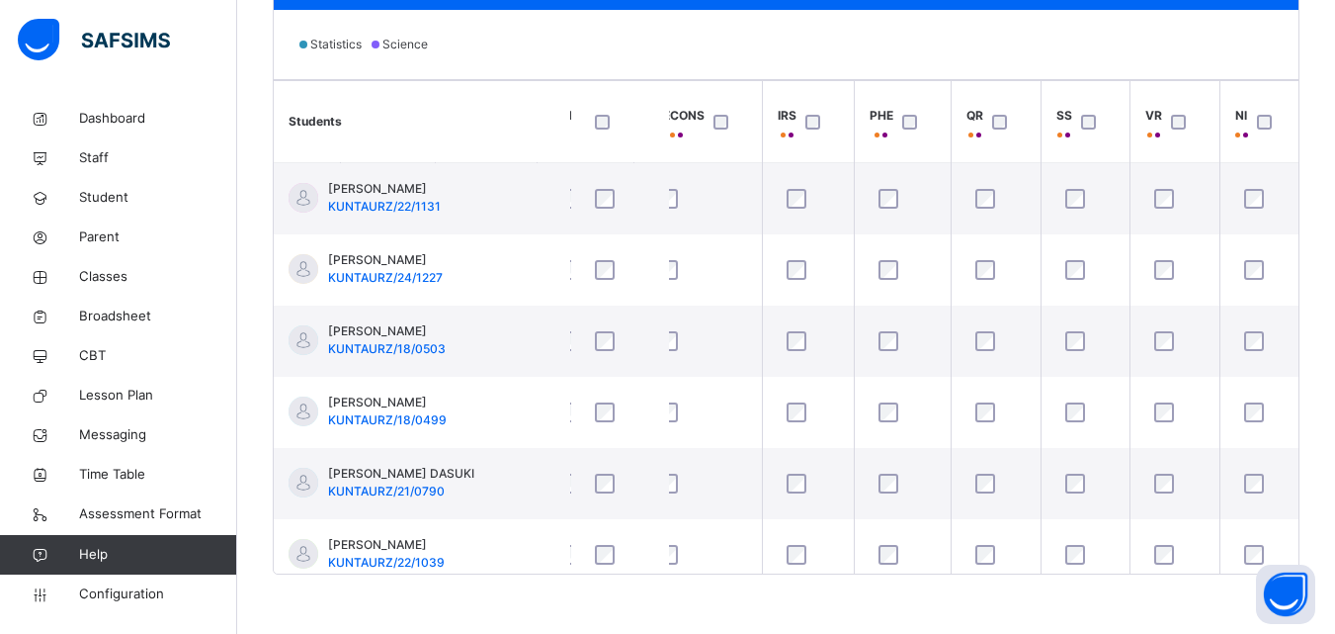
click at [1335, 424] on html "Class Arm Details Grace Period 21 days remaining First Term / 2025-2026 ABDULLA…" at bounding box center [667, -1] width 1335 height 1268
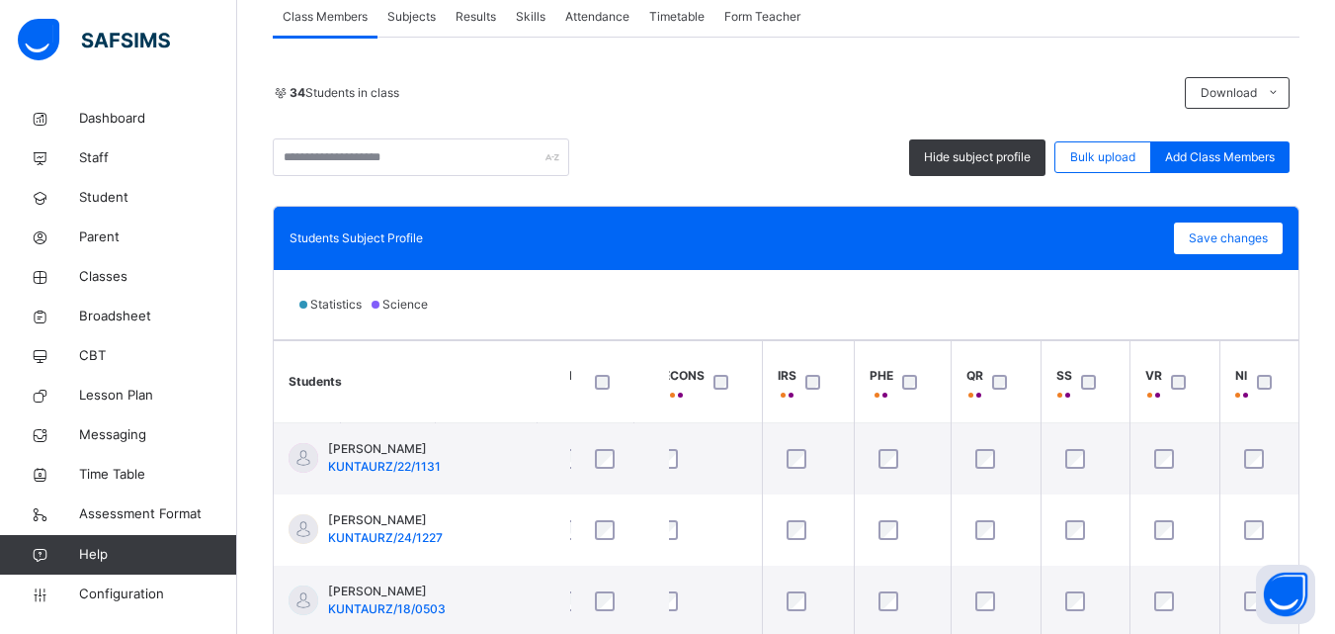
scroll to position [367, 0]
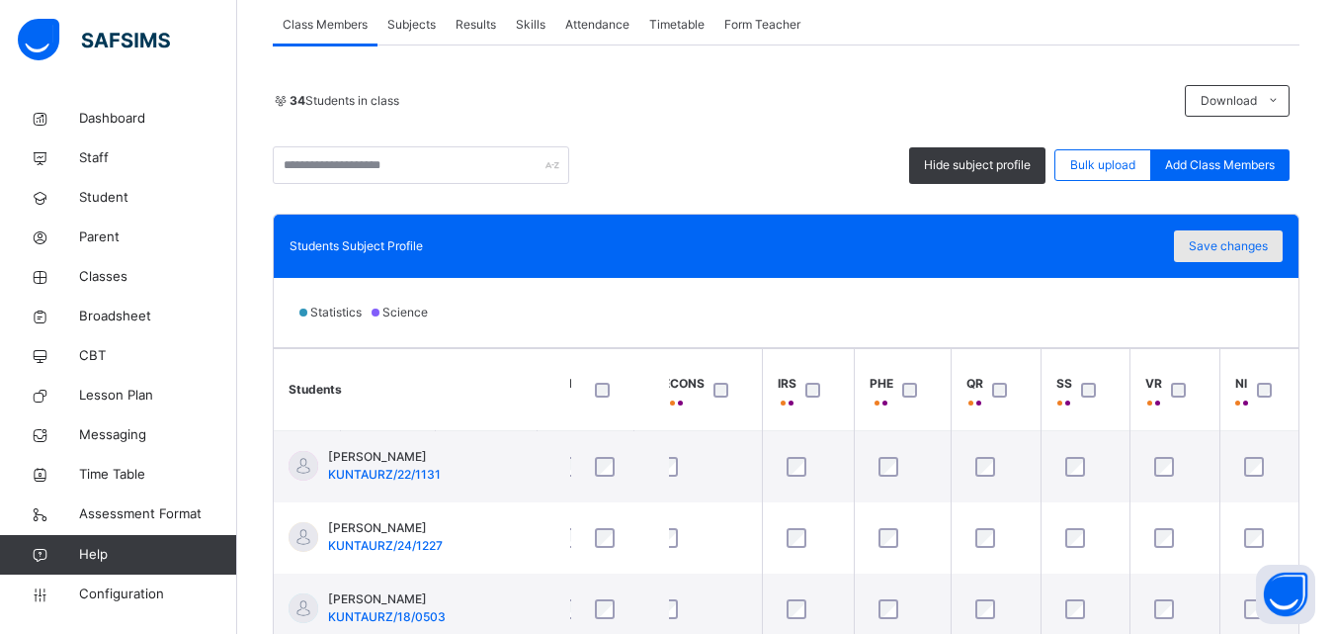
click at [1214, 244] on span "Save changes" at bounding box center [1228, 246] width 79 height 18
click at [1237, 238] on span "Save changes" at bounding box center [1228, 246] width 79 height 18
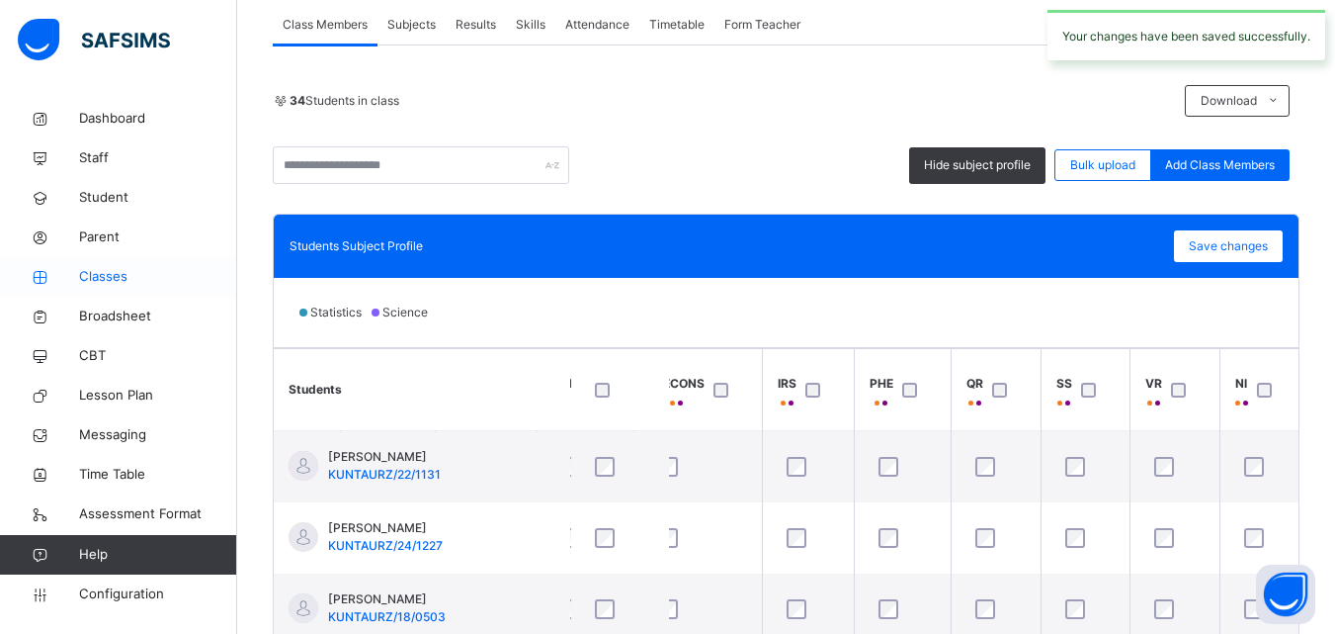
click at [97, 273] on span "Classes" at bounding box center [158, 277] width 158 height 20
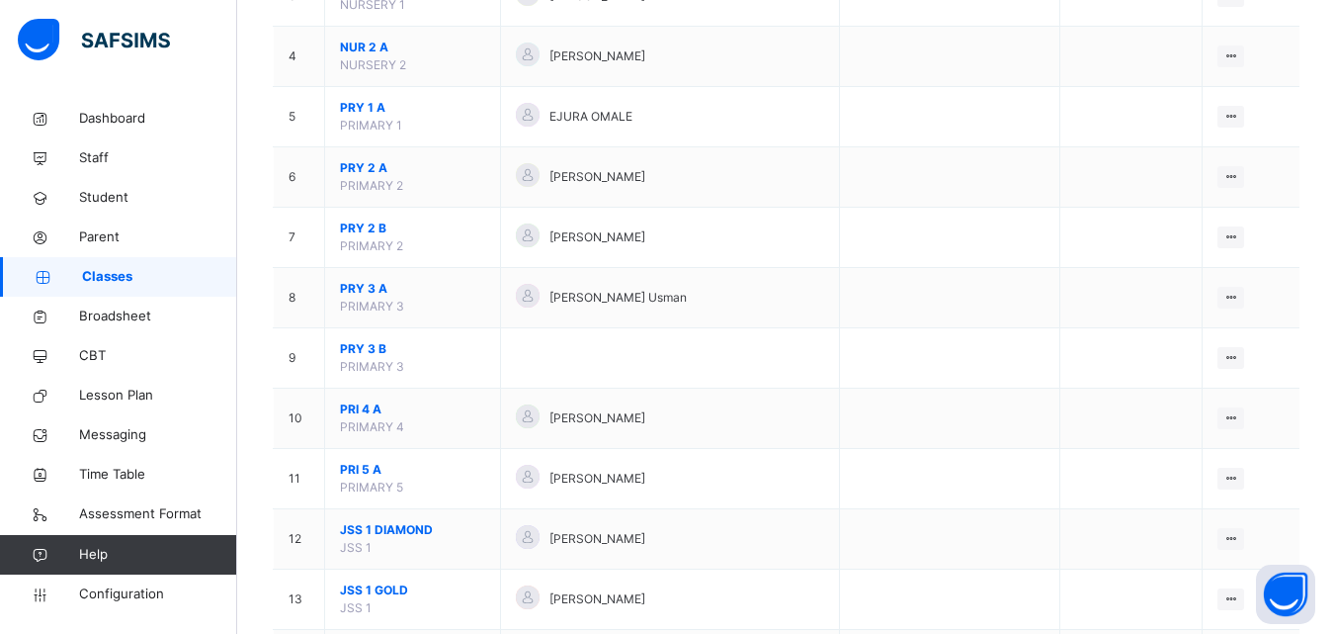
scroll to position [394, 0]
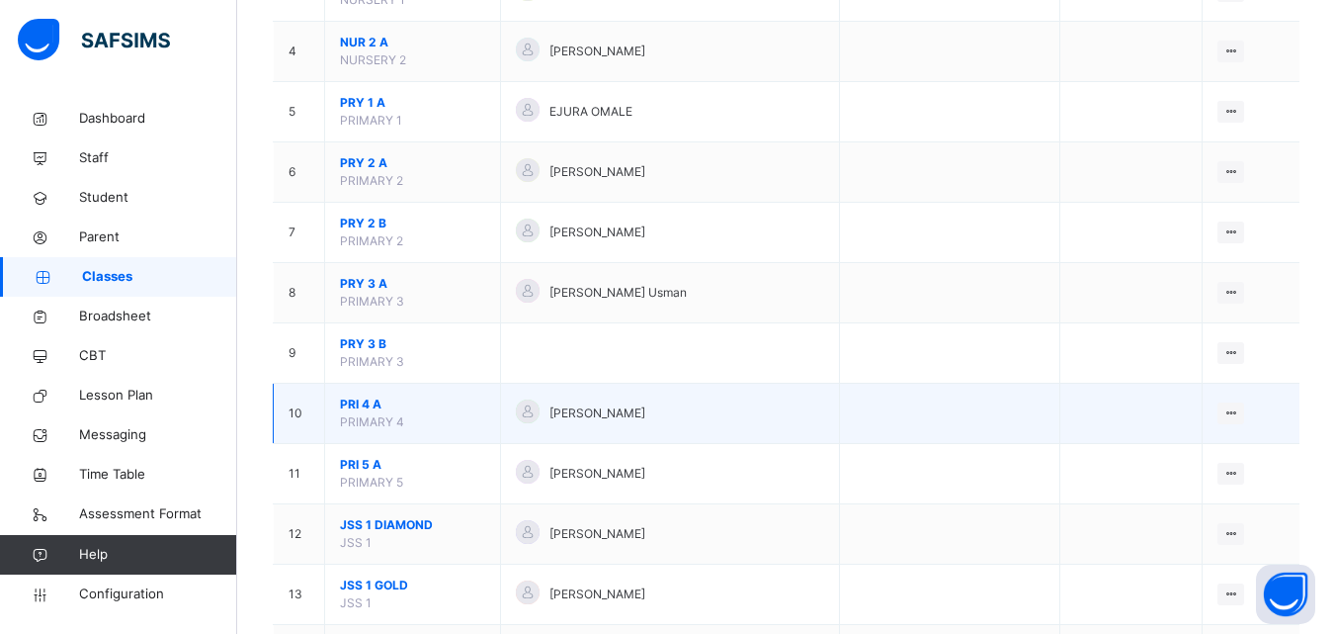
click at [352, 410] on span "PRI 4 A" at bounding box center [412, 404] width 145 height 18
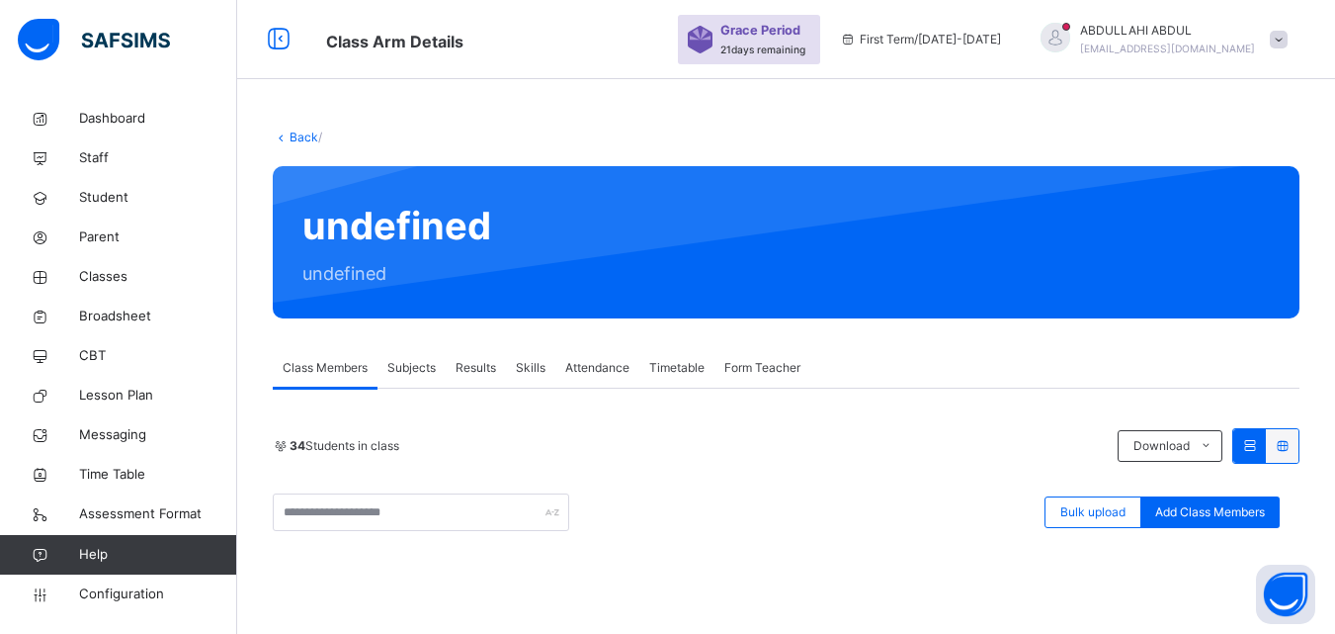
click at [836, 439] on div "34 Students in class" at bounding box center [690, 446] width 835 height 18
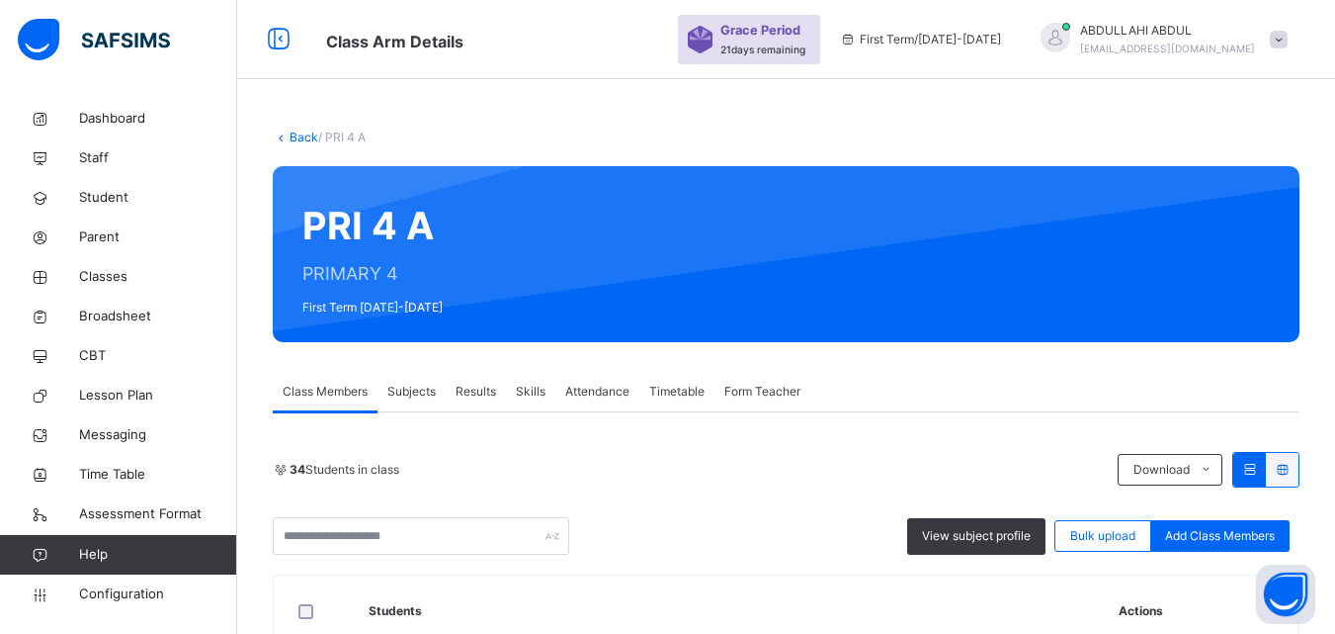
click at [431, 393] on span "Subjects" at bounding box center [411, 392] width 48 height 18
click at [0, 0] on span "View subject result" at bounding box center [0, 0] width 0 height 0
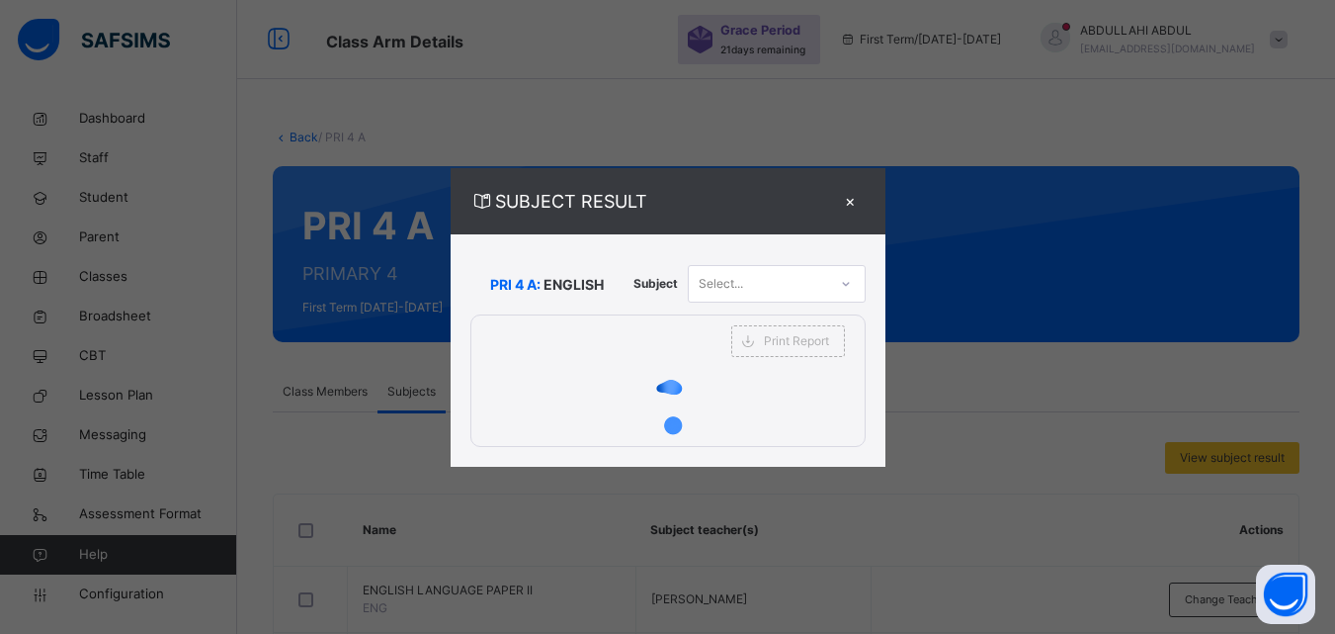
click at [851, 205] on div "×" at bounding box center [851, 201] width 30 height 27
click at [851, 202] on div "PRI 4 A PRIMARY 4 First Term 2025-2026" at bounding box center [786, 254] width 1027 height 176
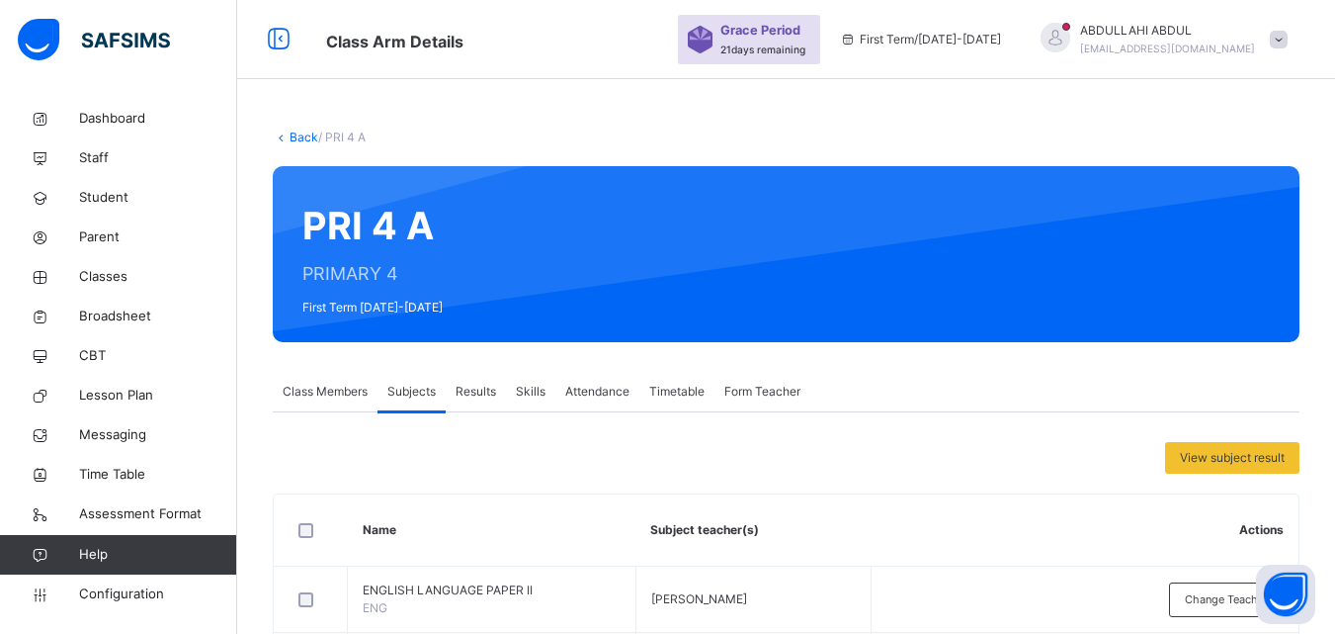
click at [480, 397] on span "Results" at bounding box center [476, 392] width 41 height 18
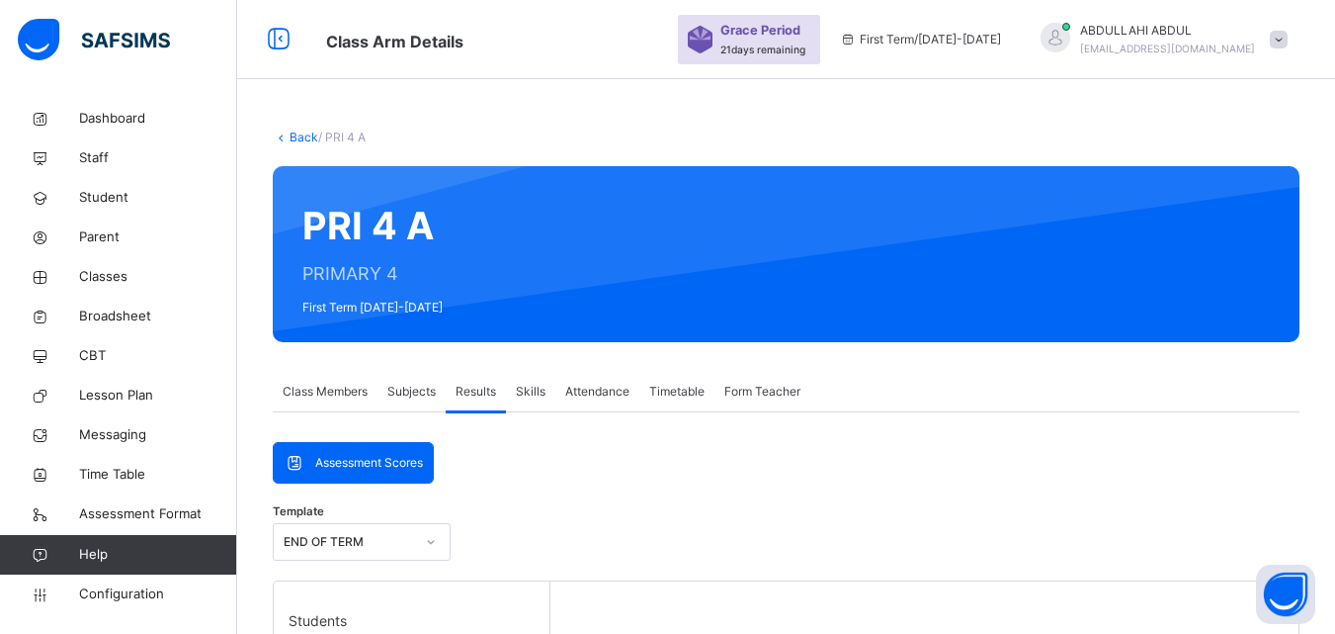
click at [373, 472] on div "Assessment Scores" at bounding box center [353, 463] width 159 height 40
click at [342, 394] on span "Class Members" at bounding box center [325, 392] width 85 height 18
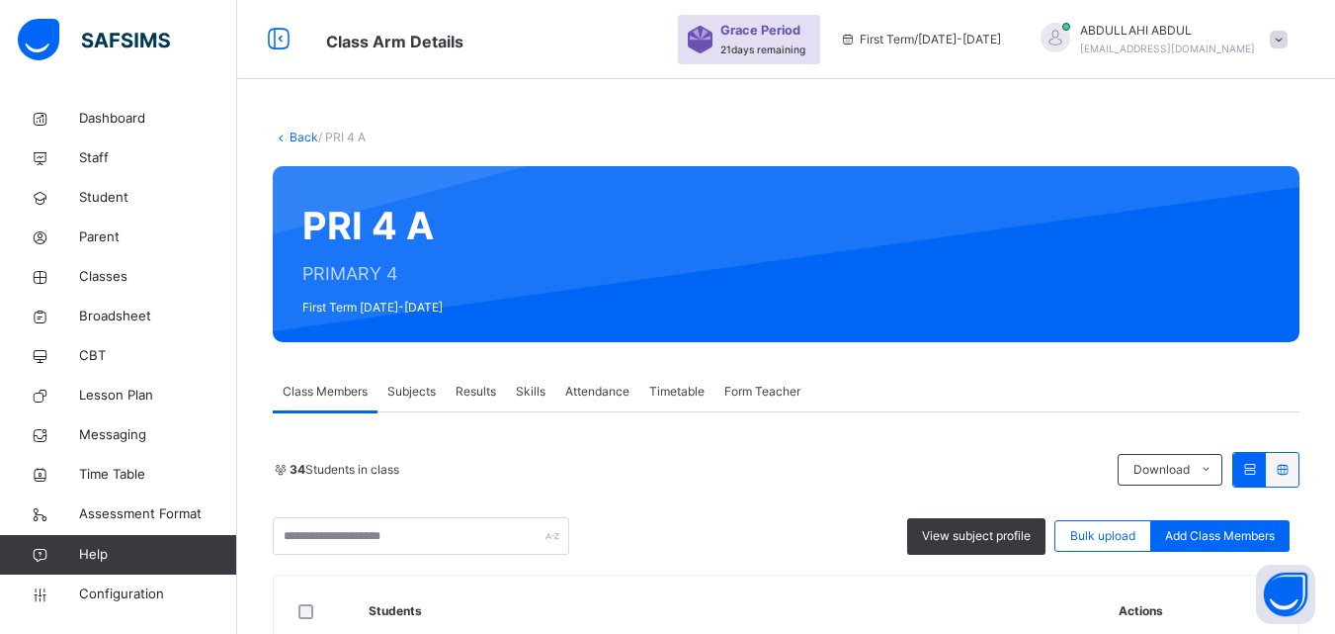
click at [743, 457] on div "34 Students in class Download Pdf Report Excel Report" at bounding box center [786, 470] width 1027 height 36
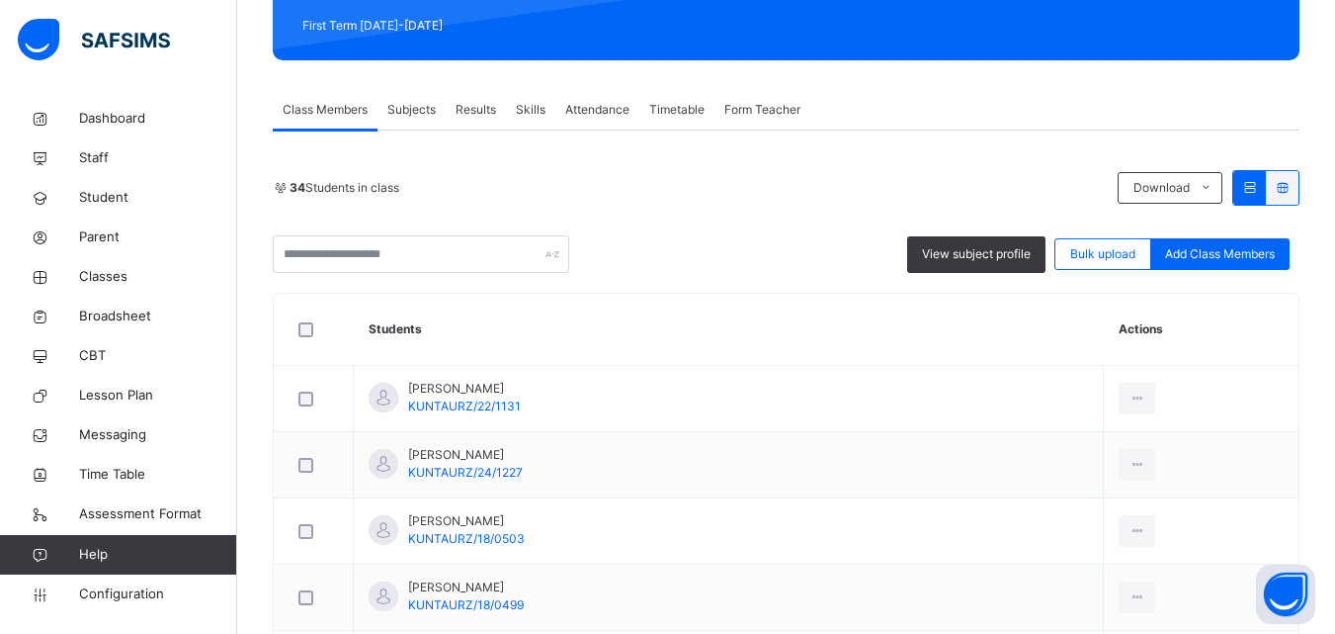
scroll to position [277, 0]
